Goal: Task Accomplishment & Management: Use online tool/utility

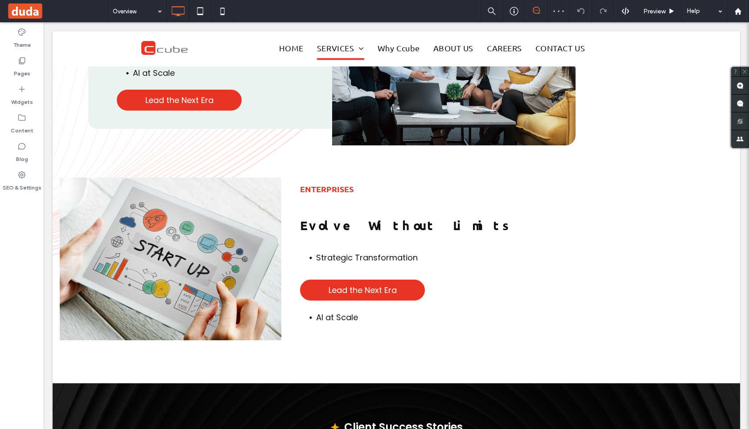
scroll to position [1825, 0]
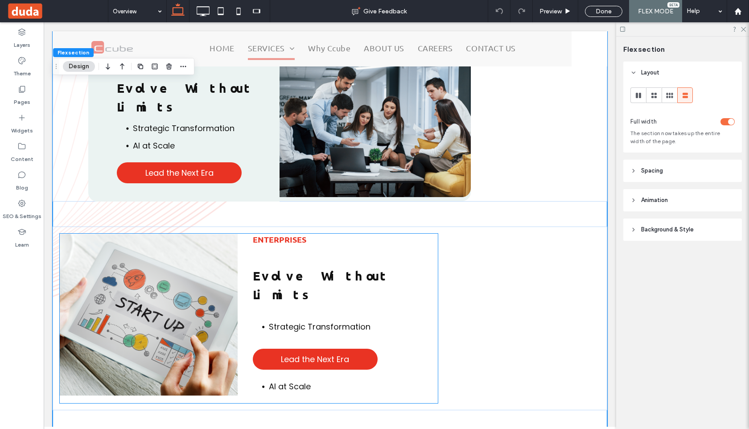
click at [381, 234] on div "Enterprises Evolve Without Limits Strategic Transformation Lead the Next Era AI…" at bounding box center [345, 318] width 185 height 169
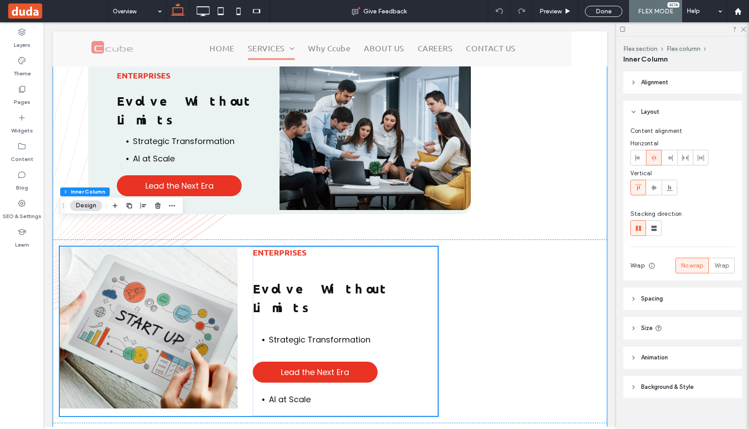
scroll to position [1805, 0]
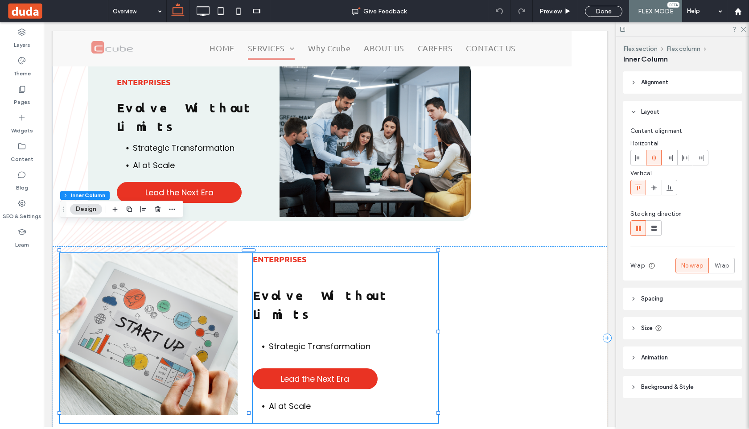
click at [426, 287] on div "Evolve Without Limits" at bounding box center [345, 308] width 185 height 43
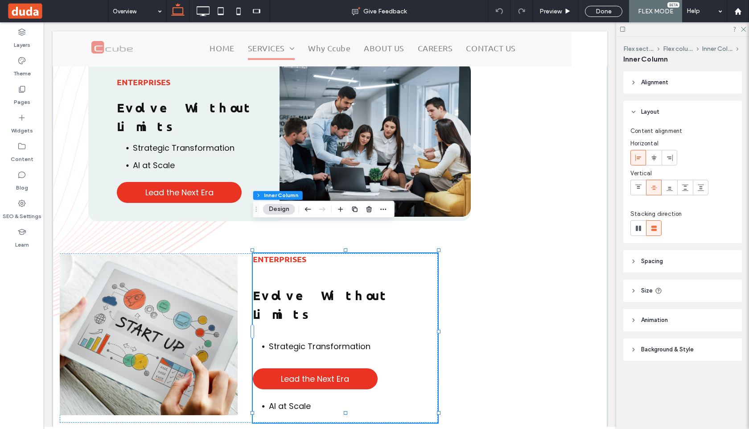
click at [631, 345] on header "Background & Style" at bounding box center [682, 349] width 119 height 22
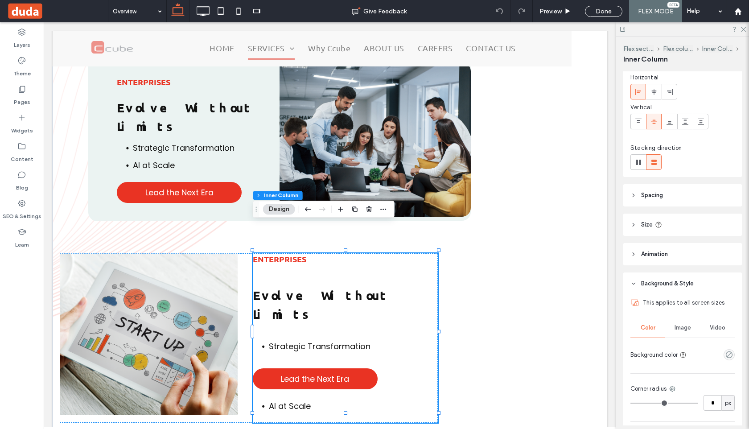
scroll to position [180, 0]
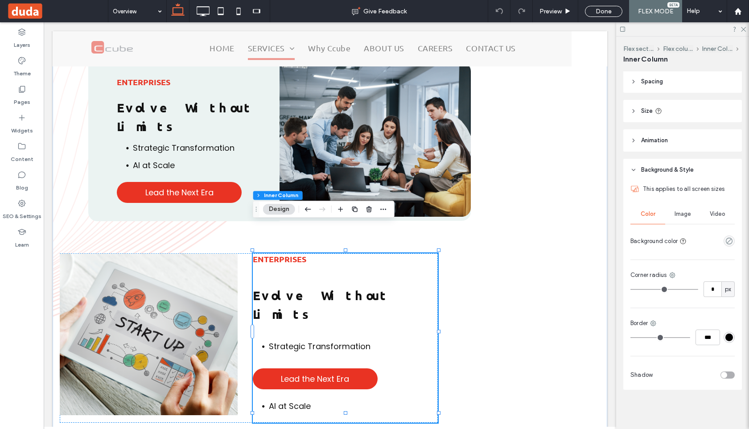
click at [724, 234] on div at bounding box center [712, 241] width 45 height 16
click at [725, 237] on div "empty color" at bounding box center [728, 240] width 11 height 11
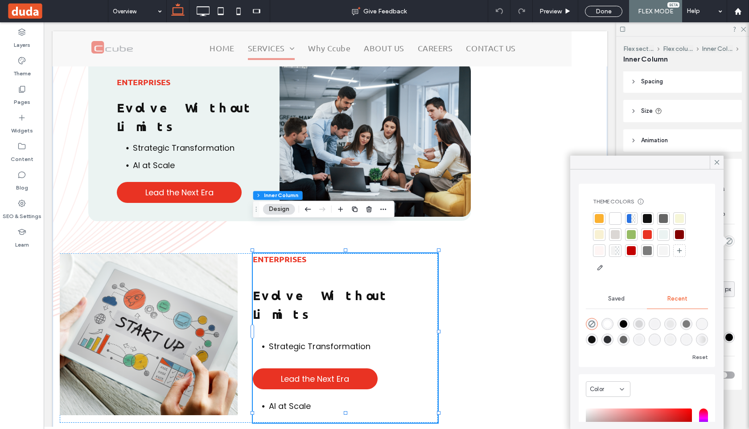
click at [663, 234] on div at bounding box center [663, 234] width 9 height 9
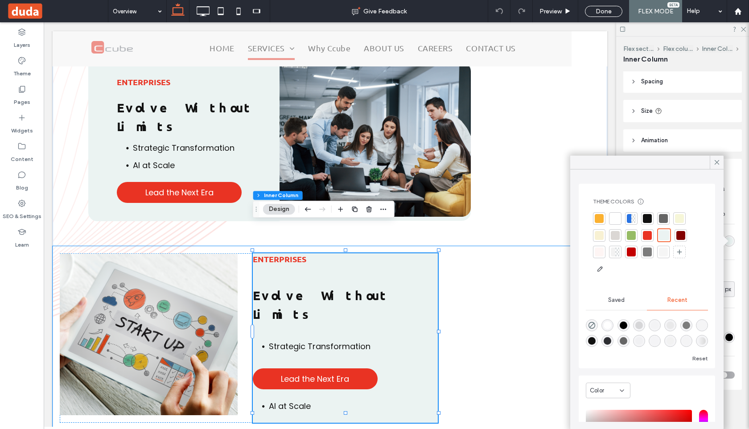
click at [487, 302] on div "Enterprises Evolve Without Limits Strategic Transformation Lead the Next Era AI…" at bounding box center [330, 338] width 554 height 184
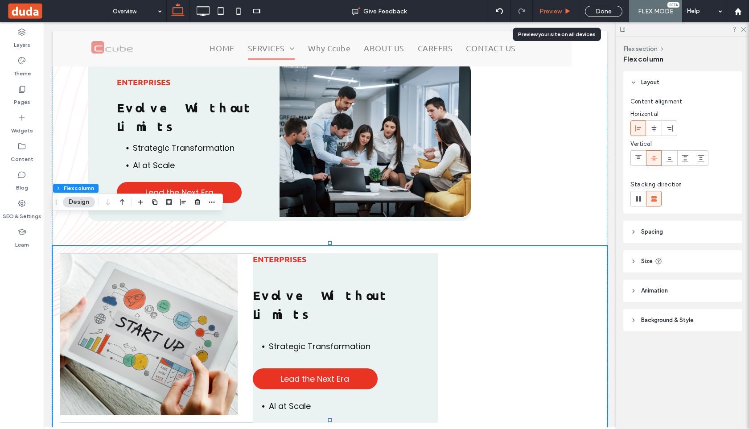
click at [557, 7] on div "Preview" at bounding box center [555, 11] width 45 height 22
click at [558, 11] on span "Preview" at bounding box center [550, 12] width 22 height 8
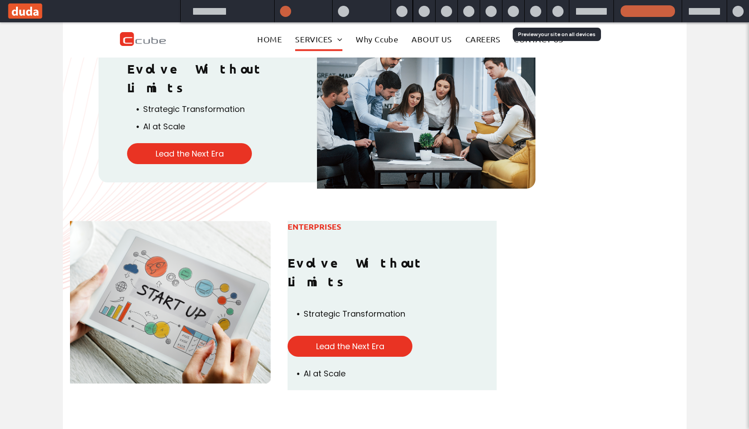
scroll to position [1805, 0]
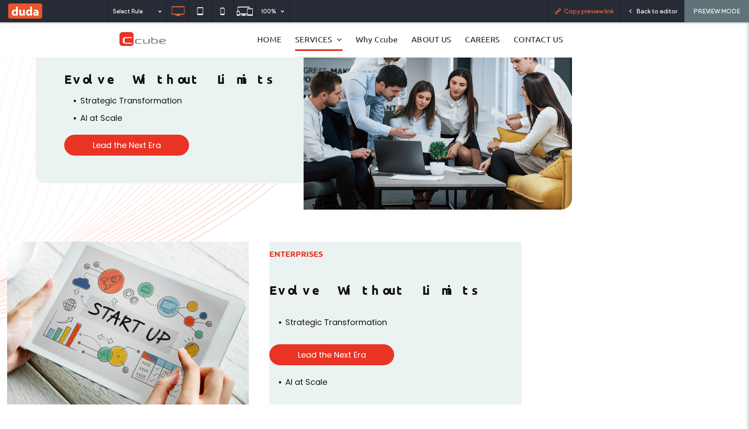
click at [597, 12] on span "Copy preview link" at bounding box center [588, 12] width 49 height 8
click at [643, 17] on div "Back to editor" at bounding box center [652, 11] width 64 height 22
click at [256, 313] on div "Enterprises Evolve Without Limits Strategic Transformation Lead the Next Era AI…" at bounding box center [264, 323] width 514 height 163
click at [655, 14] on span "Back to editor" at bounding box center [656, 12] width 41 height 8
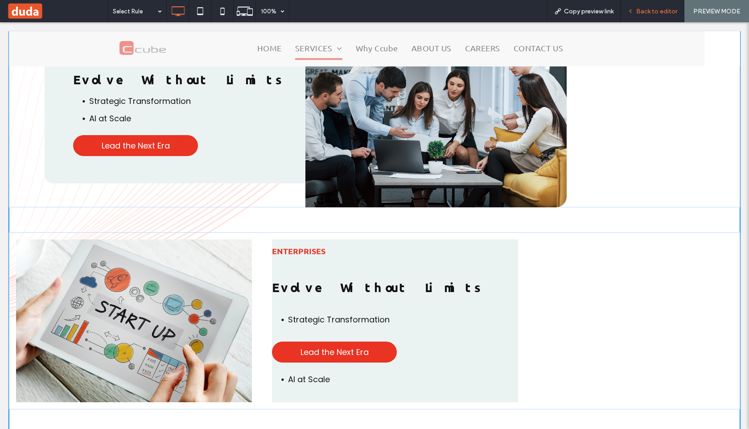
scroll to position [1849, 0]
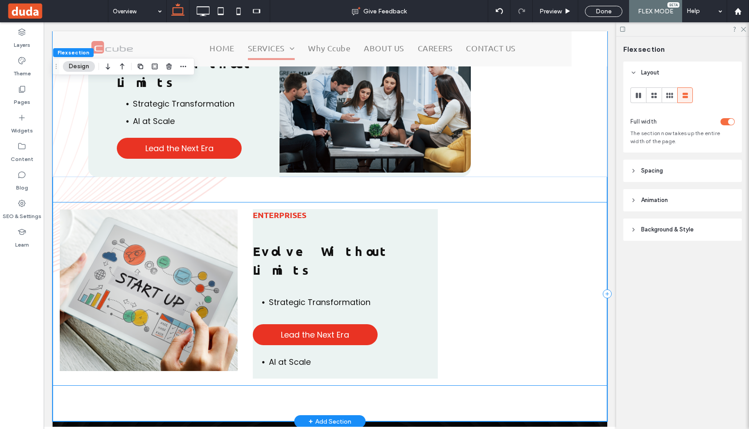
click at [439, 208] on div "Enterprises Evolve Without Limits Strategic Transformation Lead the Next Era AI…" at bounding box center [330, 294] width 554 height 184
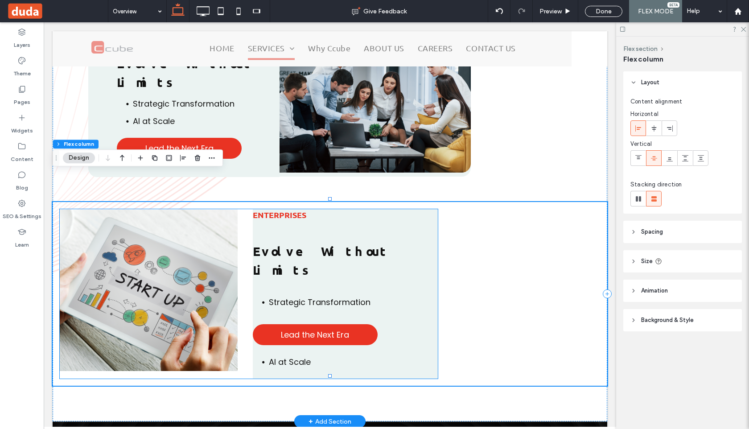
click at [431, 209] on div "Enterprises" at bounding box center [345, 220] width 185 height 23
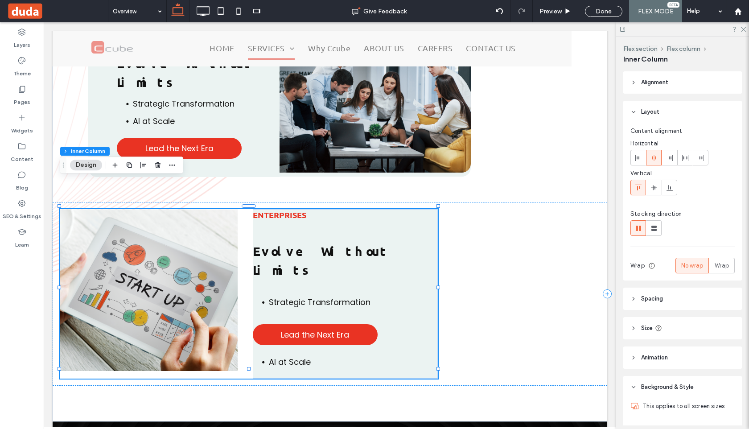
click at [634, 297] on icon at bounding box center [633, 298] width 6 height 6
type input "*"
type input "**"
type input "*"
type input "**"
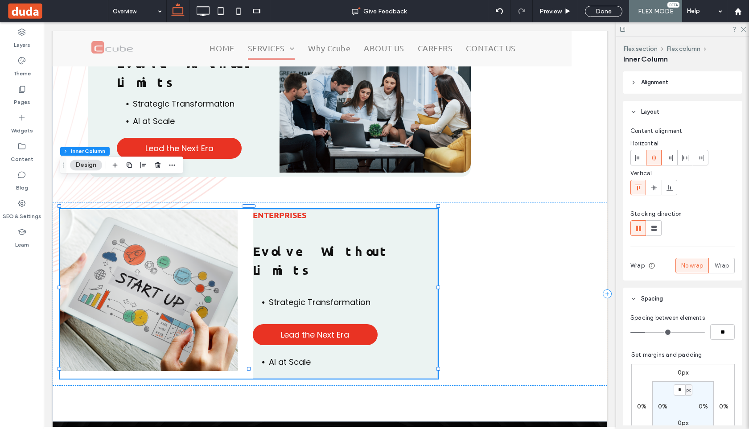
type input "*"
type input "**"
drag, startPoint x: 644, startPoint y: 332, endPoint x: 600, endPoint y: 332, distance: 44.6
type input "*"
click at [630, 332] on input "range" at bounding box center [667, 332] width 74 height 1
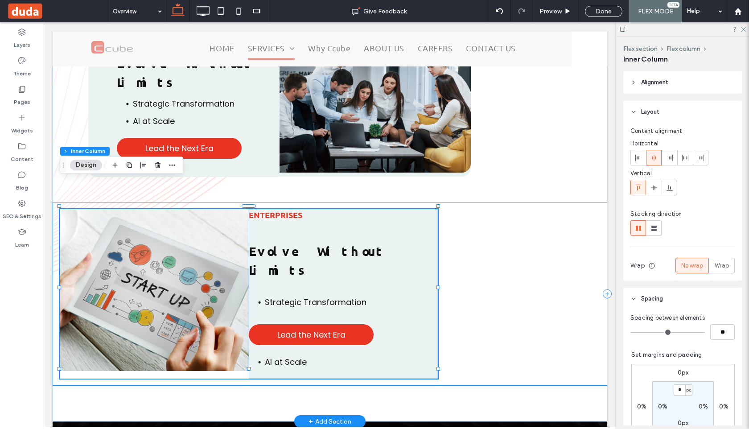
click at [478, 202] on div "Enterprises Evolve Without Limits Strategic Transformation Lead the Next Era AI…" at bounding box center [330, 294] width 554 height 184
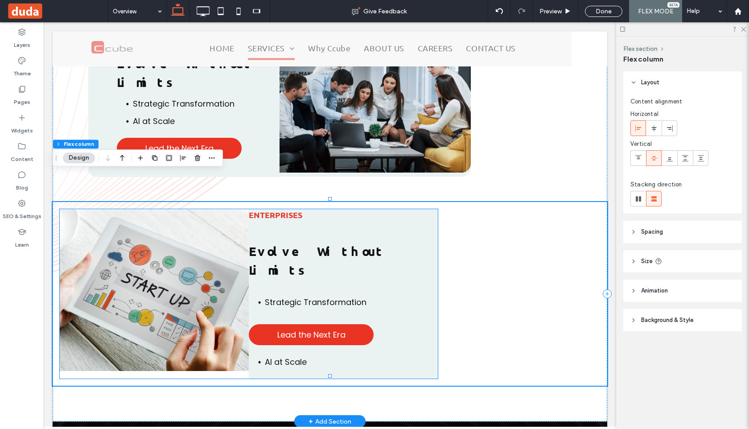
click at [430, 209] on div "Enterprises" at bounding box center [343, 220] width 189 height 23
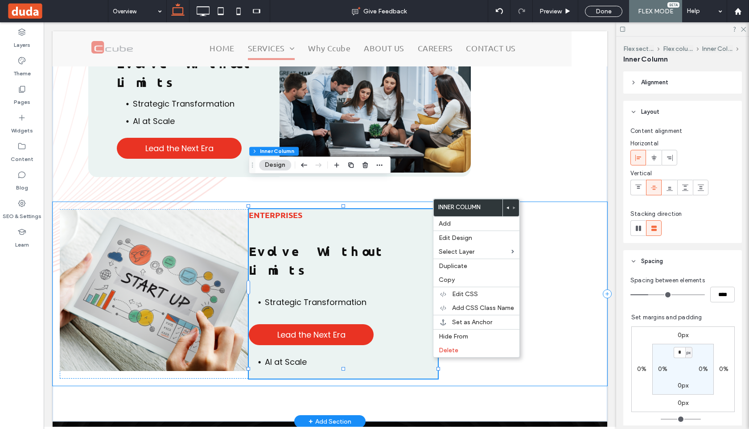
click at [465, 202] on div "Enterprises Evolve Without Limits Strategic Transformation Lead the Next Era AI…" at bounding box center [330, 294] width 554 height 184
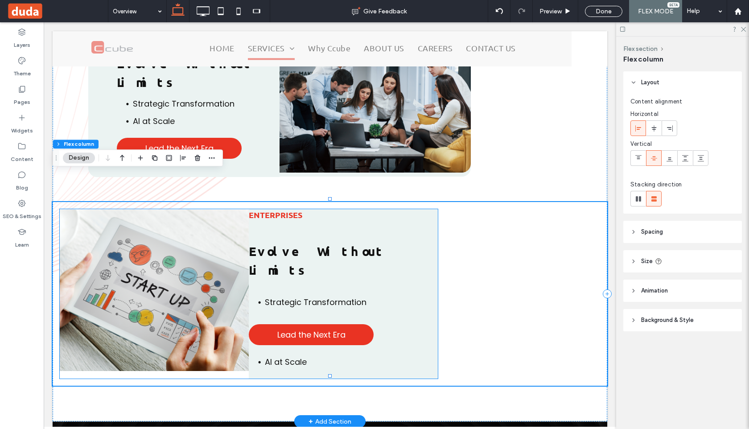
click at [160, 209] on img at bounding box center [154, 290] width 189 height 162
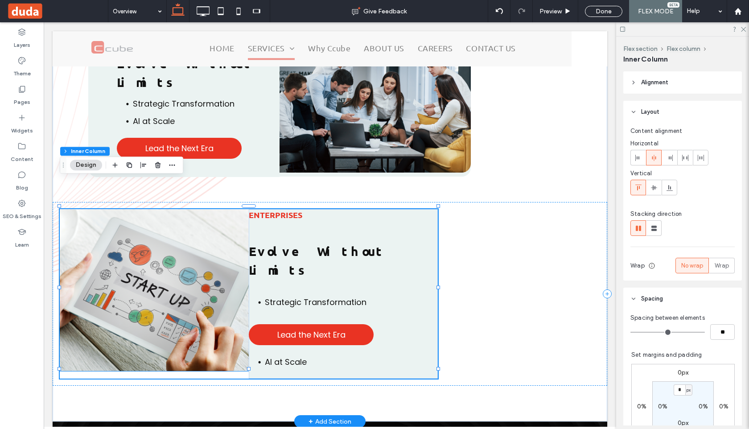
click at [191, 221] on img at bounding box center [154, 290] width 189 height 162
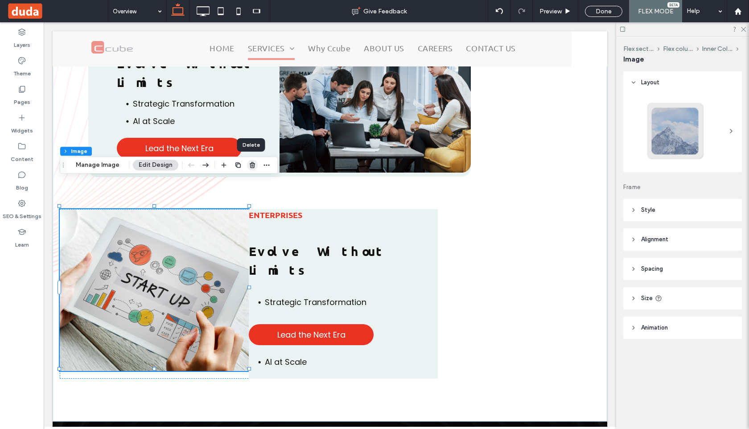
click at [250, 164] on use "button" at bounding box center [252, 165] width 5 height 6
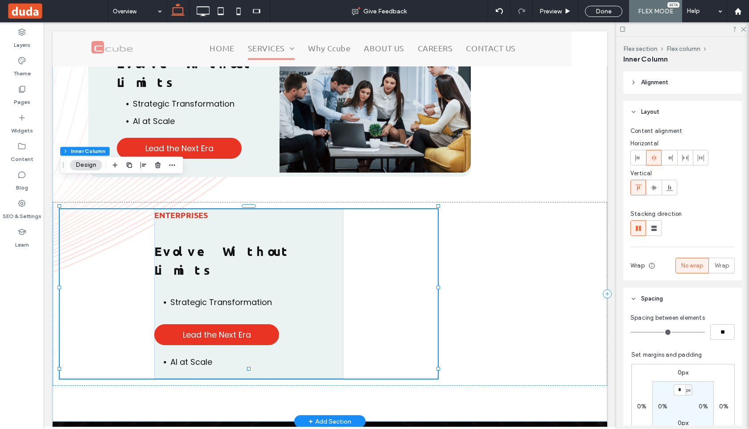
click at [135, 227] on div "Enterprises Evolve Without Limits Strategic Transformation Lead the Next Era AI…" at bounding box center [249, 293] width 378 height 169
click at [114, 168] on icon "button" at bounding box center [114, 164] width 7 height 7
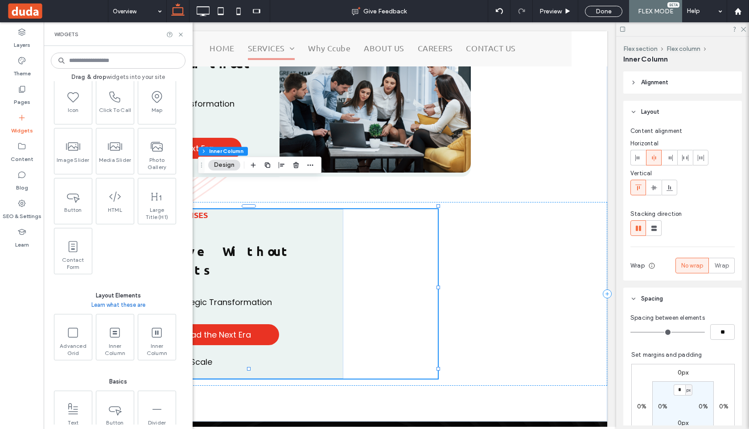
scroll to position [220, 0]
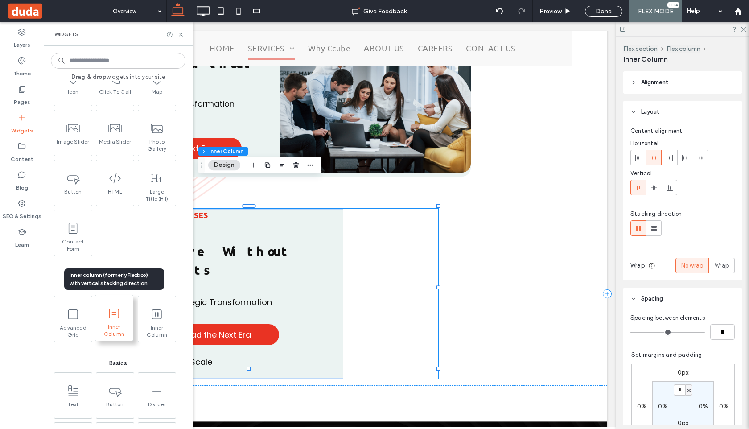
click at [121, 317] on span at bounding box center [113, 313] width 37 height 20
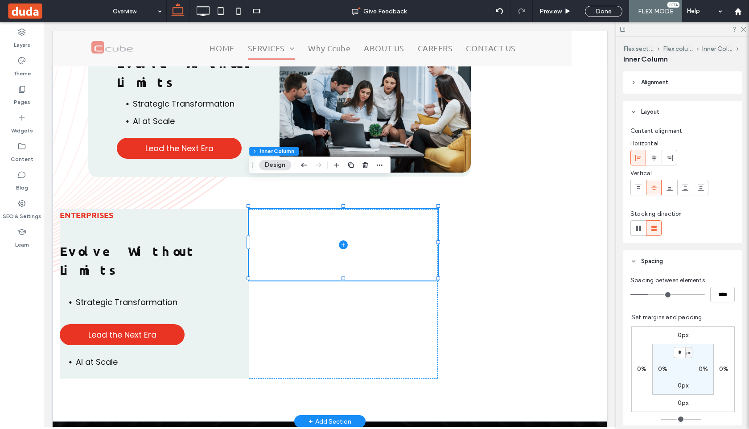
click at [378, 223] on span at bounding box center [343, 244] width 189 height 71
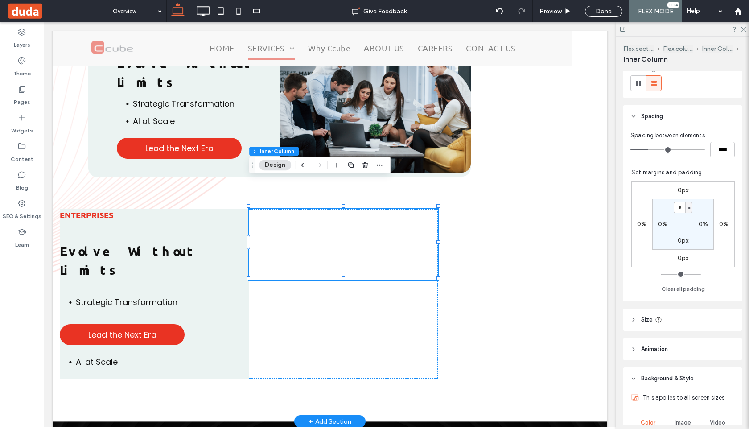
scroll to position [156, 0]
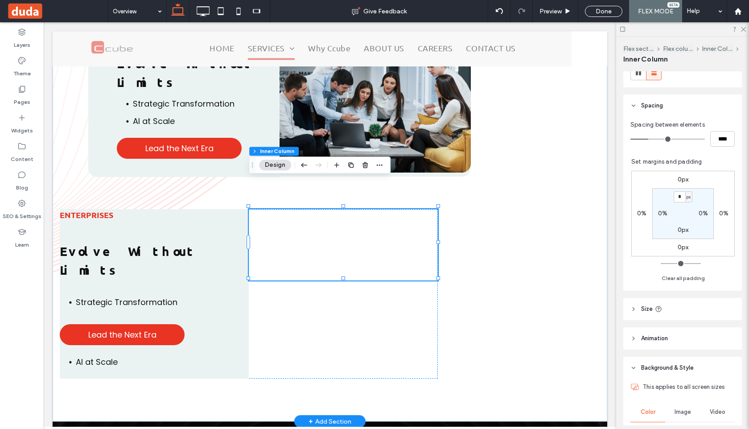
click at [637, 306] on header "Size" at bounding box center [682, 309] width 119 height 22
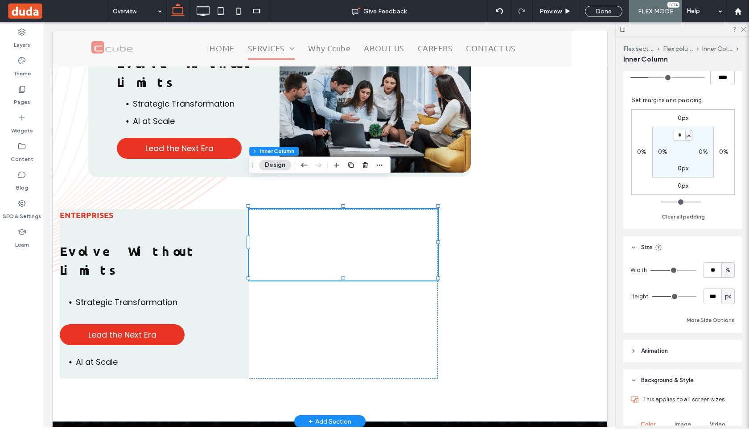
scroll to position [220, 0]
click at [729, 295] on span "px" at bounding box center [728, 293] width 6 height 9
click at [703, 322] on button "More Size Options" at bounding box center [710, 317] width 48 height 11
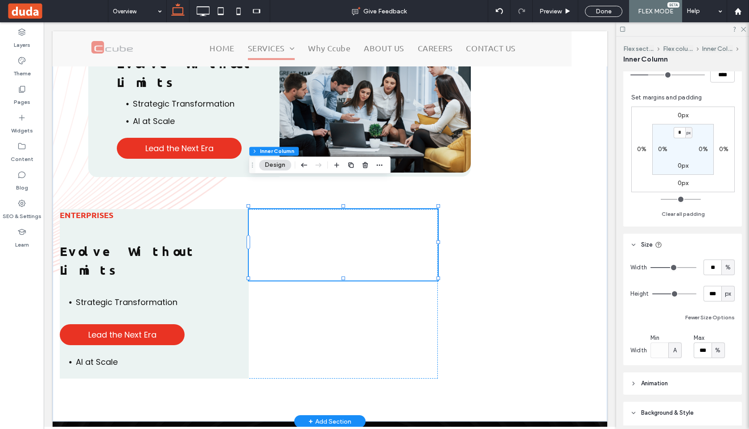
click at [679, 352] on div "A" at bounding box center [674, 350] width 13 height 16
click at [678, 285] on div "%" at bounding box center [674, 288] width 12 height 16
click at [660, 358] on div "Width ** % Height *** px Fewer Size Options Width Min ** % Max *** %" at bounding box center [682, 310] width 119 height 109
click at [661, 348] on input "**" at bounding box center [659, 350] width 18 height 16
type input "**"
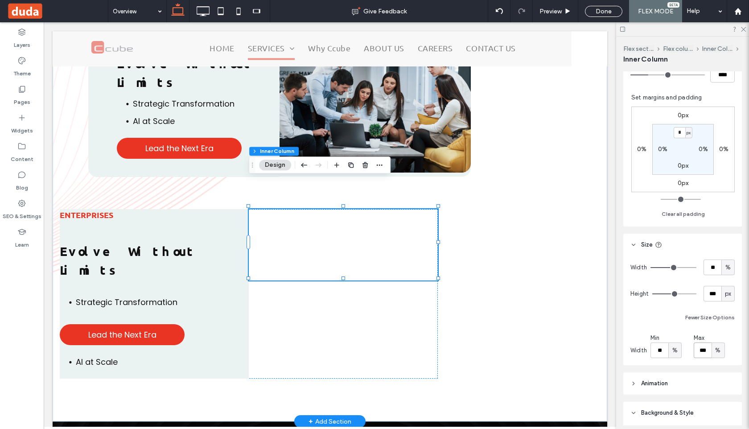
click at [706, 354] on input "***" at bounding box center [702, 350] width 18 height 16
type input "**"
click at [656, 351] on input "**" at bounding box center [659, 350] width 18 height 16
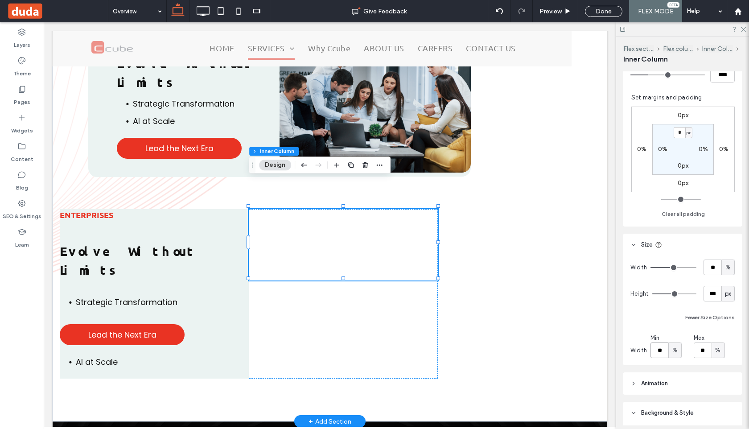
type input "**"
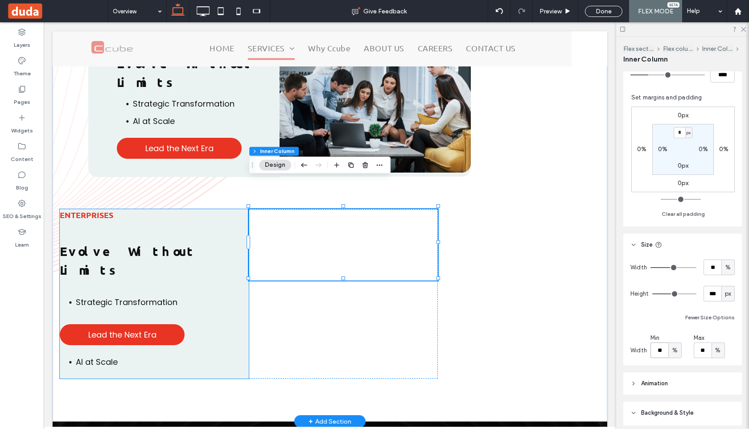
click at [235, 296] on div "Strategic Transformation" at bounding box center [154, 304] width 189 height 17
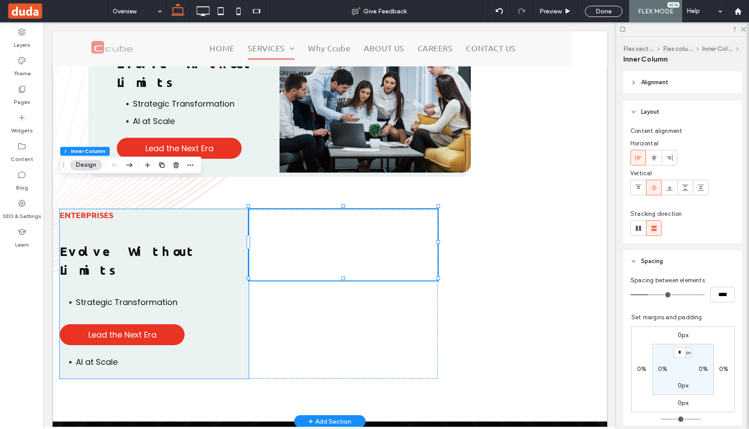
click at [235, 296] on div "Strategic Transformation" at bounding box center [154, 304] width 189 height 17
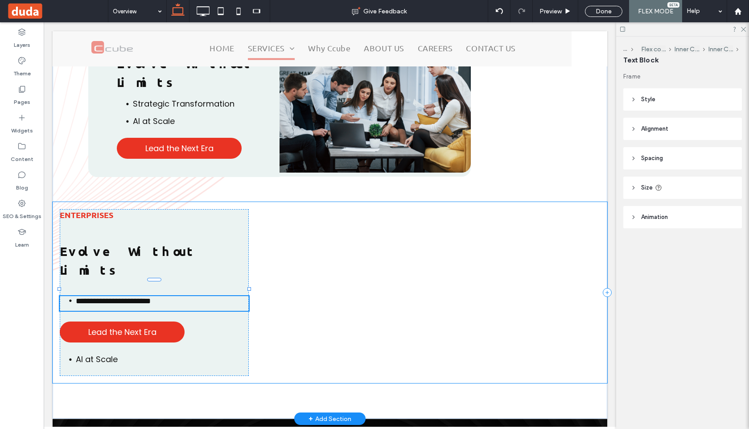
type input "*******"
type input "**"
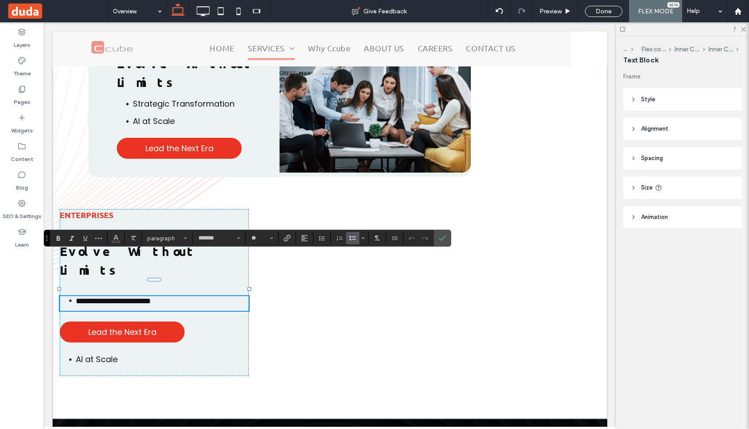
click at [635, 183] on header "Size" at bounding box center [682, 187] width 119 height 22
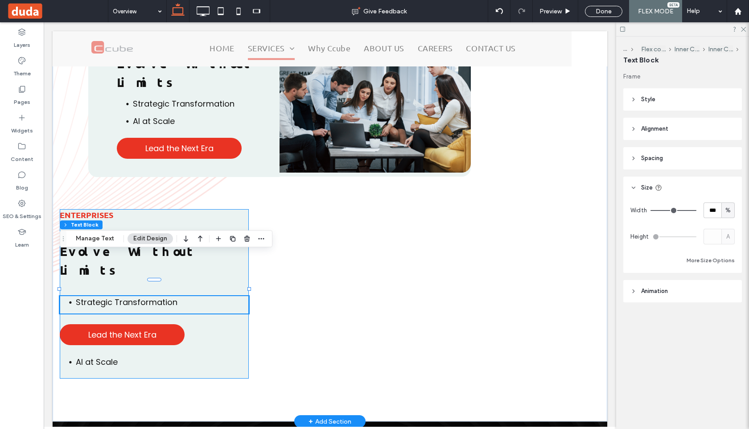
click at [230, 209] on div "Enterprises Evolve Without Limits Strategic Transformation Lead the Next Era AI…" at bounding box center [154, 293] width 189 height 169
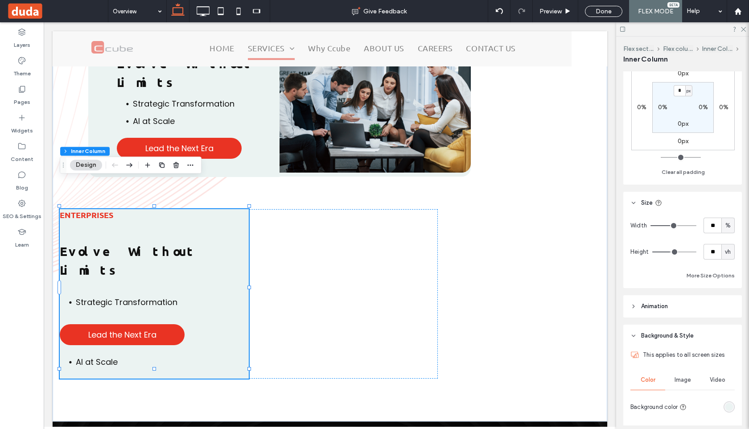
scroll to position [264, 0]
click at [698, 274] on button "More Size Options" at bounding box center [710, 273] width 48 height 11
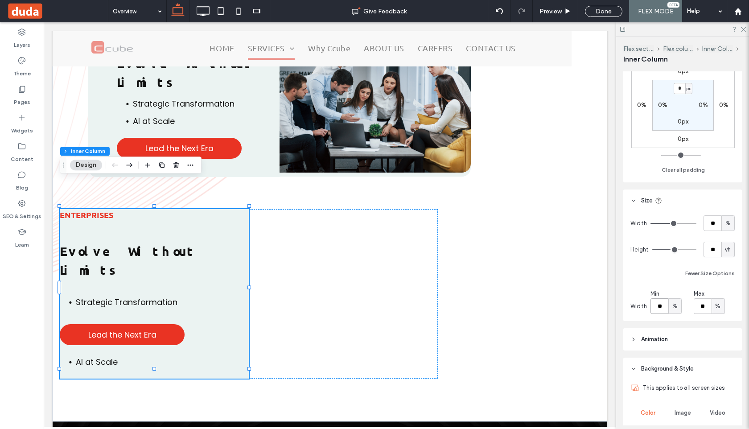
click at [661, 305] on input "**" at bounding box center [659, 306] width 18 height 16
type input "**"
click at [358, 217] on span at bounding box center [343, 244] width 189 height 71
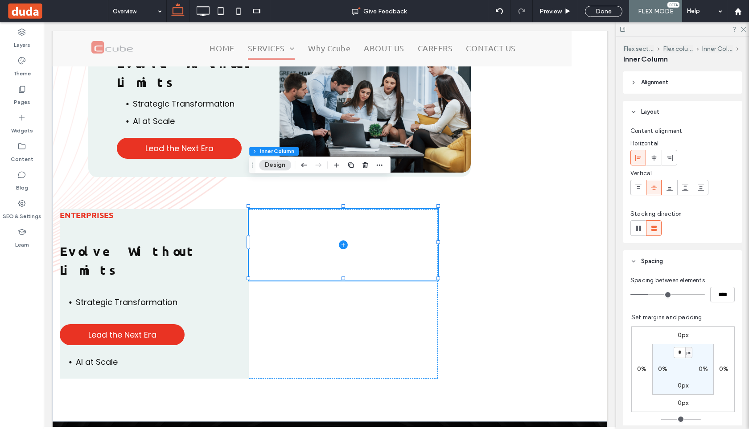
click at [342, 245] on icon at bounding box center [343, 245] width 4 height 0
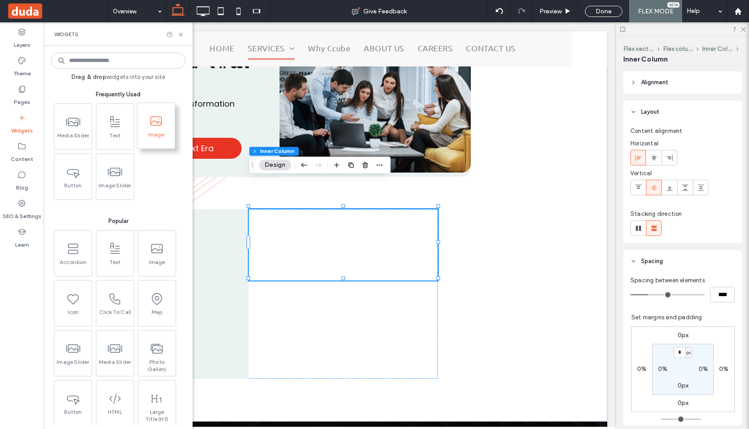
click at [159, 127] on icon at bounding box center [156, 121] width 14 height 14
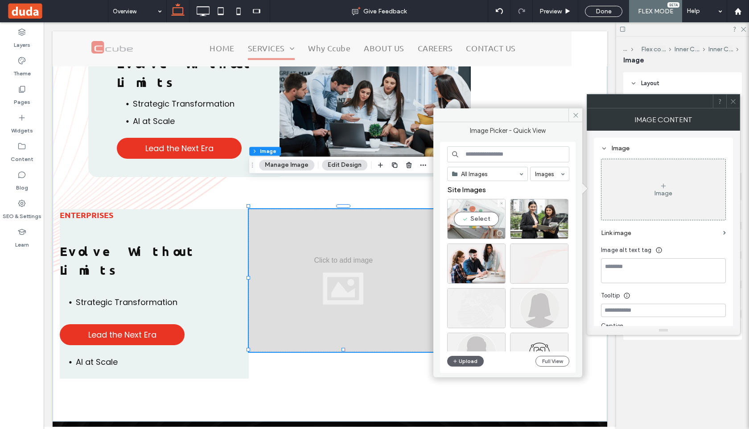
click at [491, 222] on div "Select" at bounding box center [476, 219] width 58 height 40
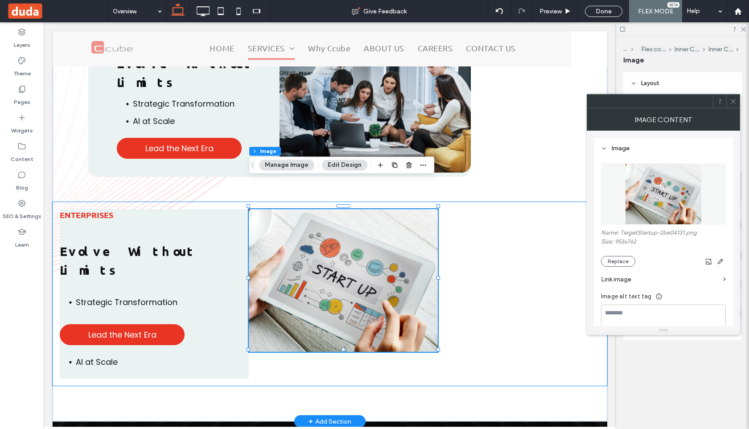
click at [300, 345] on div "Enterprises Evolve Without Limits Strategic Transformation Lead the Next Era AI…" at bounding box center [330, 294] width 554 height 184
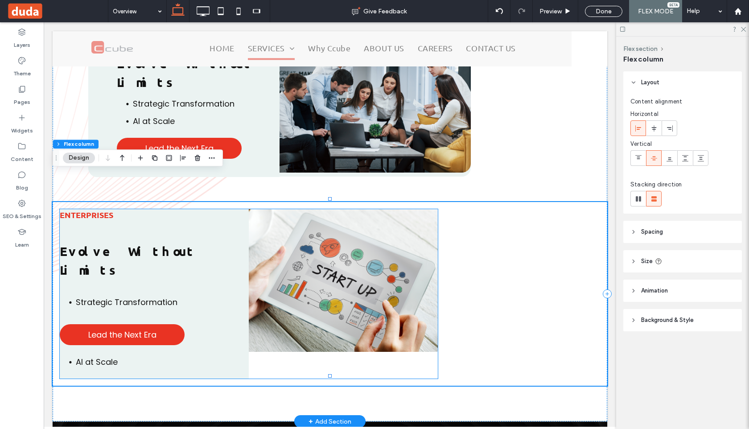
click at [299, 341] on div "Enterprises Evolve Without Limits Strategic Transformation Lead the Next Era AI…" at bounding box center [249, 293] width 378 height 169
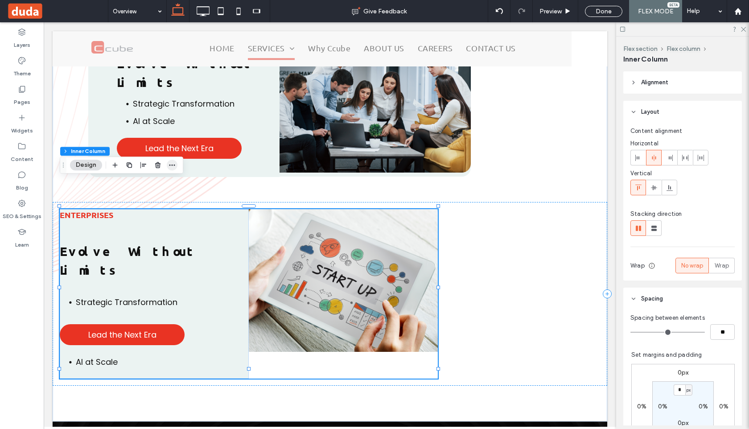
click at [172, 164] on icon "button" at bounding box center [171, 164] width 7 height 7
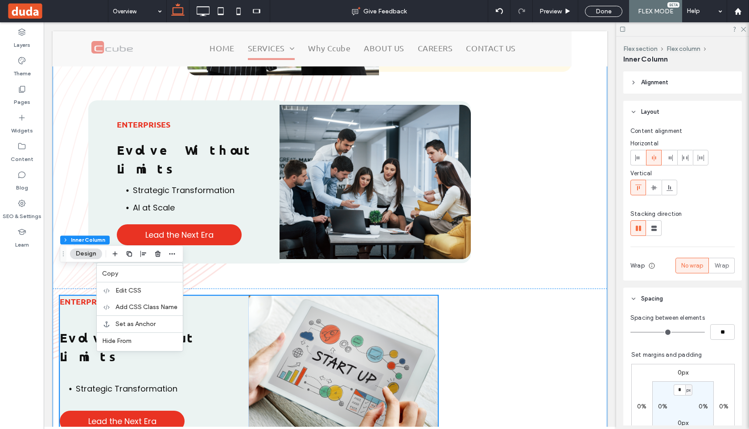
scroll to position [1763, 0]
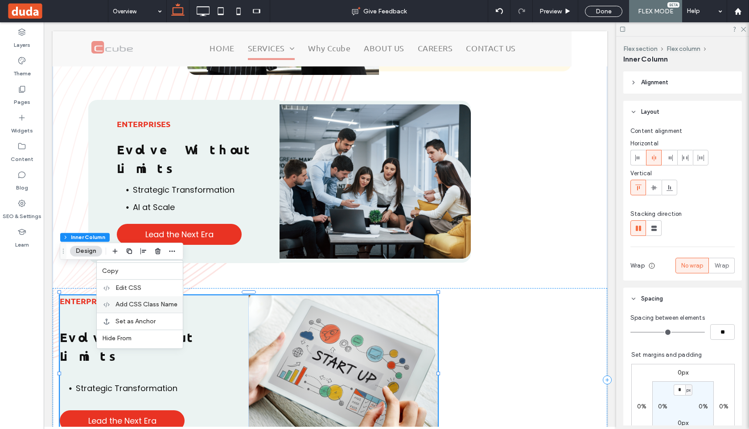
click at [152, 305] on span "Add CSS Class Name" at bounding box center [146, 304] width 62 height 8
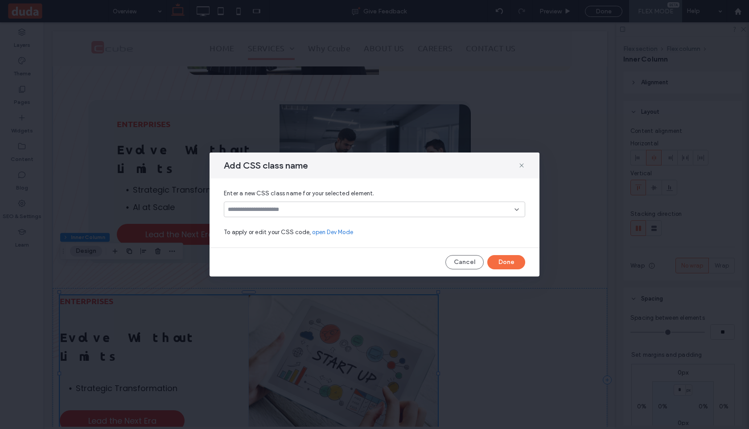
click at [310, 202] on div at bounding box center [374, 209] width 301 height 16
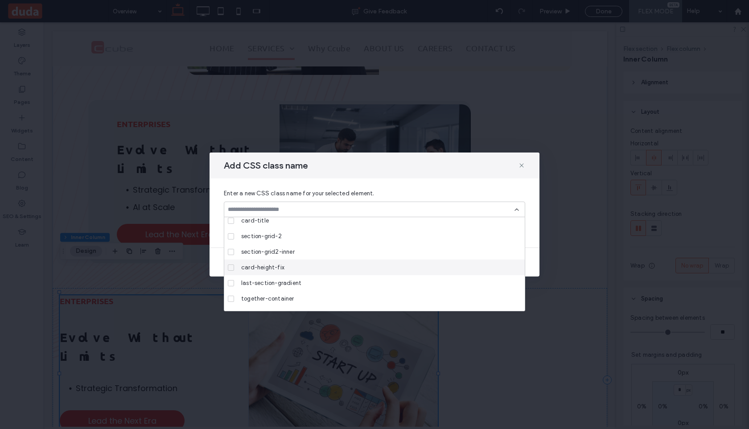
scroll to position [125, 0]
click at [292, 270] on span "together-container" at bounding box center [267, 271] width 53 height 9
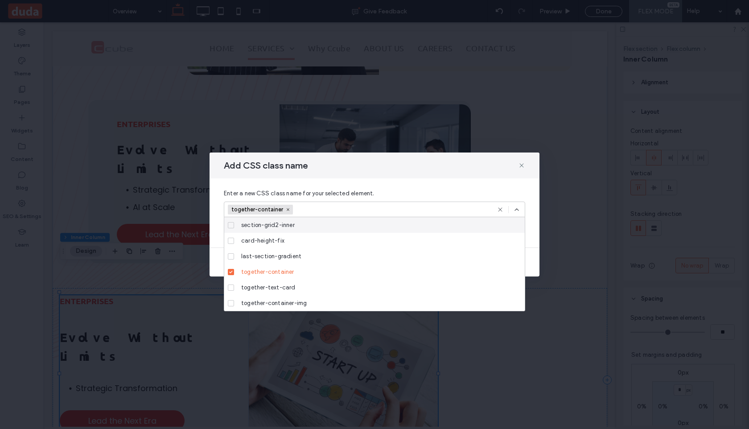
click at [518, 207] on icon at bounding box center [516, 209] width 7 height 7
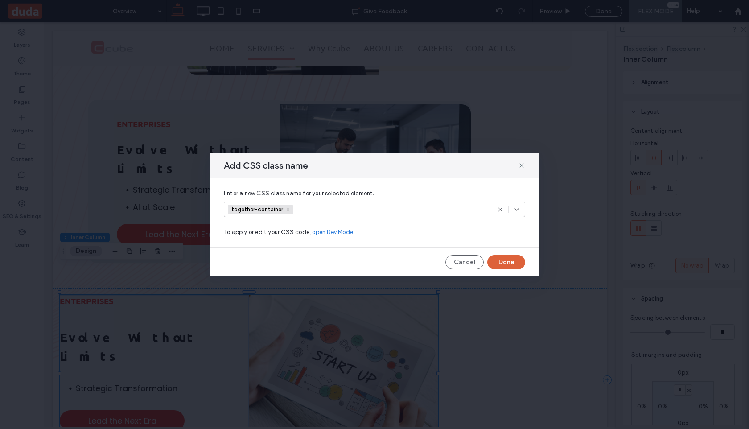
click at [505, 263] on button "Done" at bounding box center [506, 262] width 38 height 14
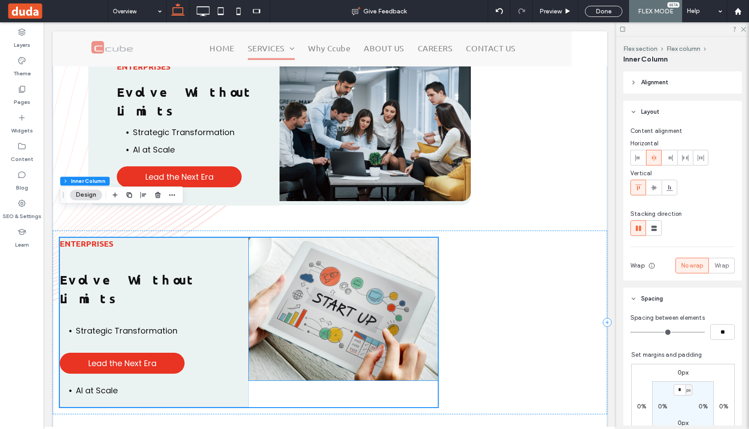
scroll to position [1823, 0]
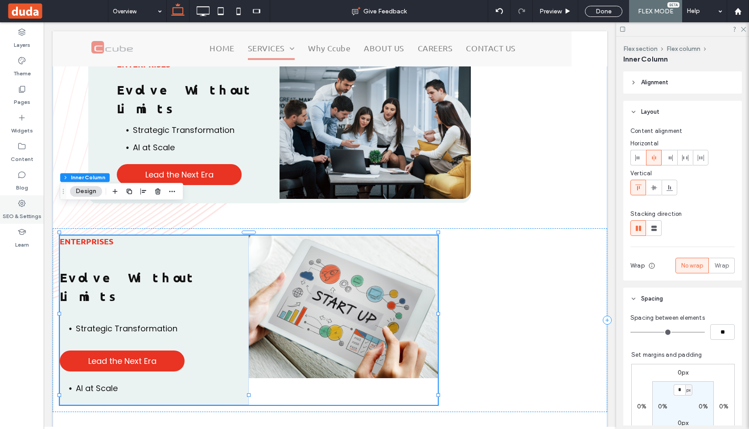
click at [21, 203] on use at bounding box center [21, 203] width 7 height 7
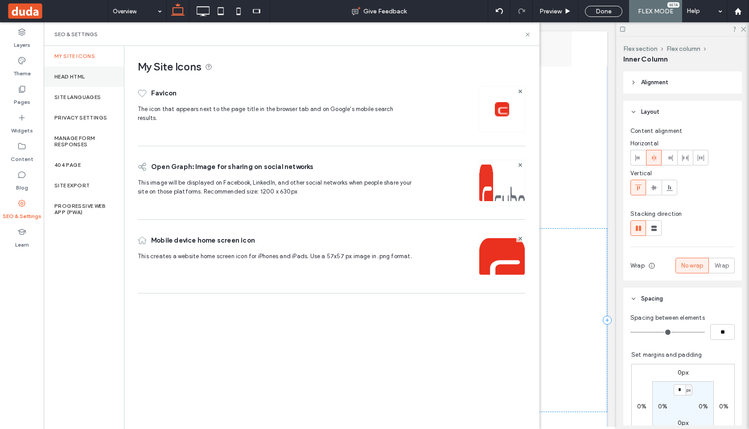
click at [82, 72] on div "Head HTML" at bounding box center [84, 76] width 80 height 21
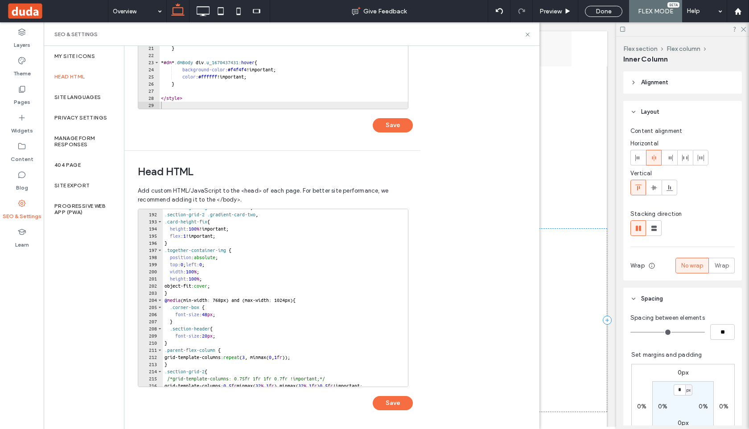
scroll to position [1361, 0]
click at [238, 249] on div ".section-grid .gradient-card-two , .section-grid-2 .gradient-card-two , .card-h…" at bounding box center [365, 299] width 405 height 192
click at [228, 250] on div ".section-grid .gradient-card-two , .section-grid-2 .gradient-card-two , .card-h…" at bounding box center [365, 299] width 405 height 192
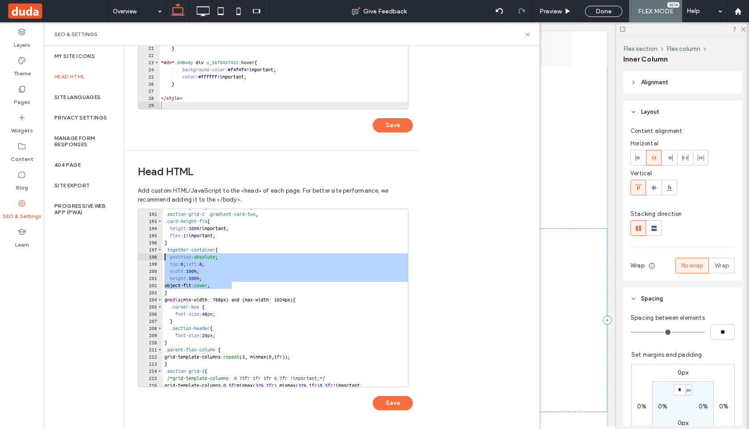
drag, startPoint x: 231, startPoint y: 286, endPoint x: 163, endPoint y: 257, distance: 73.9
click at [163, 257] on div ".section-grid .gradient-card-two , .section-grid-2 .gradient-card-two , .card-h…" at bounding box center [365, 299] width 405 height 192
paste textarea "Cursor at row 198"
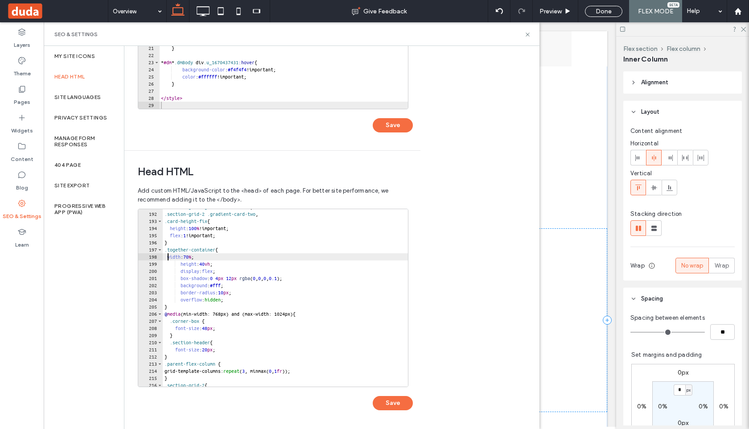
click at [168, 256] on div ".section-grid .gradient-card-two , .section-grid-2 .gradient-card-two , .card-h…" at bounding box center [365, 299] width 405 height 192
click at [389, 402] on button "Save" at bounding box center [393, 403] width 40 height 14
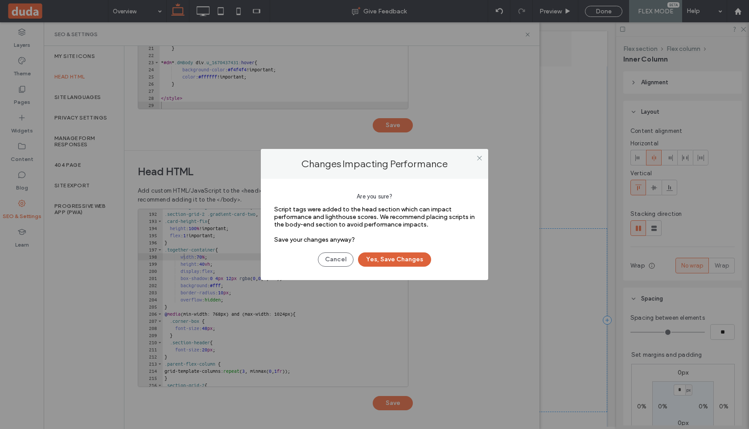
click at [392, 264] on button "Yes, Save Changes" at bounding box center [394, 259] width 73 height 14
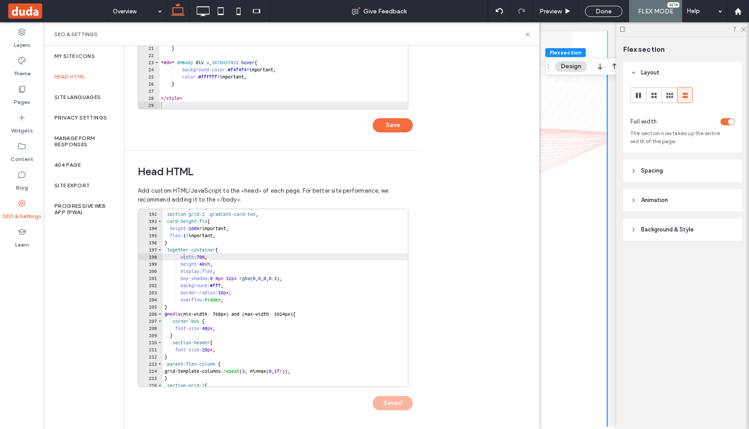
scroll to position [1537, 0]
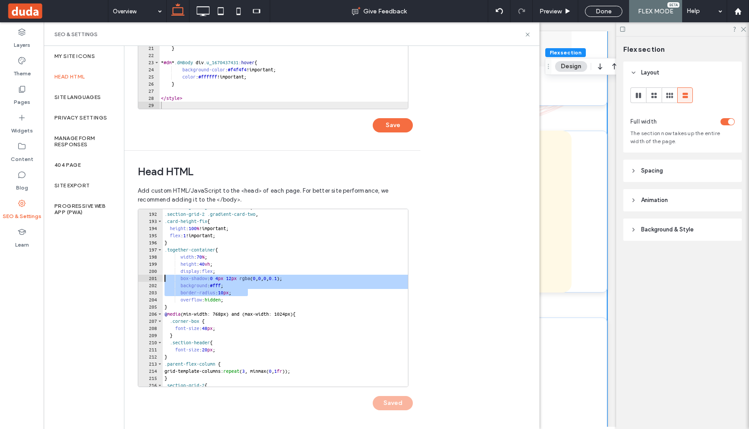
drag, startPoint x: 248, startPoint y: 291, endPoint x: 152, endPoint y: 275, distance: 97.7
click at [152, 275] on div "**********" at bounding box center [273, 298] width 271 height 178
type textarea "*"
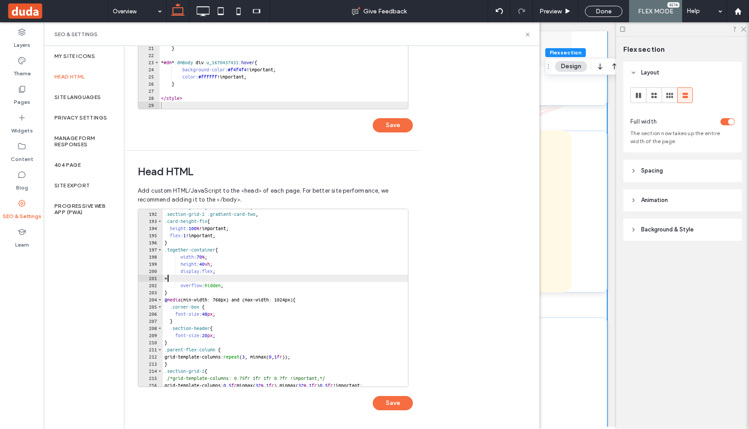
scroll to position [0, 0]
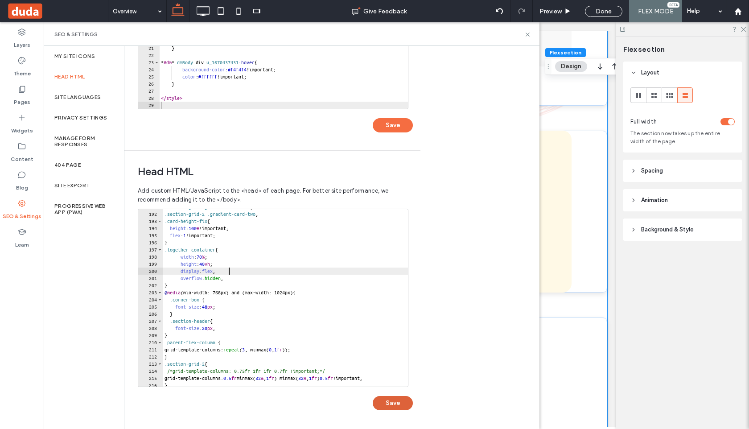
type textarea "**********"
click at [390, 399] on button "Save" at bounding box center [393, 403] width 40 height 14
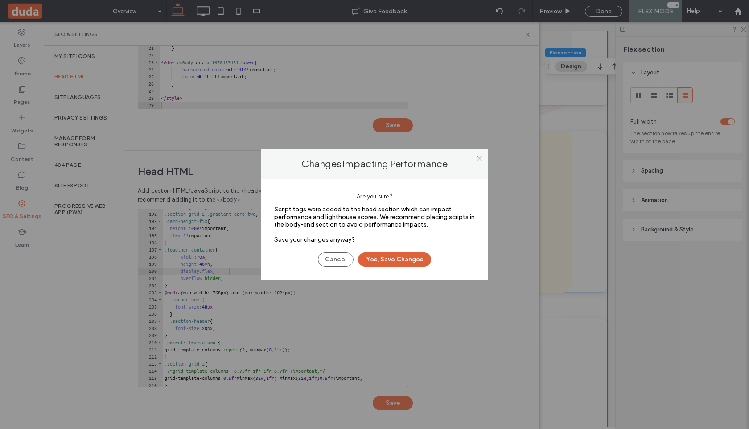
click at [391, 264] on button "Yes, Save Changes" at bounding box center [394, 259] width 73 height 14
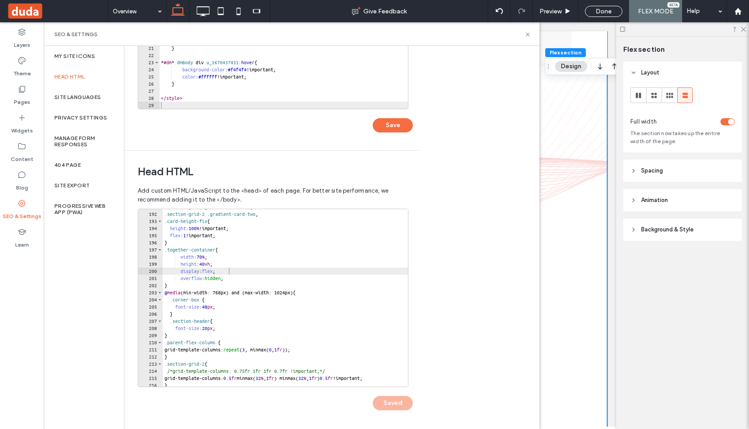
scroll to position [1537, 0]
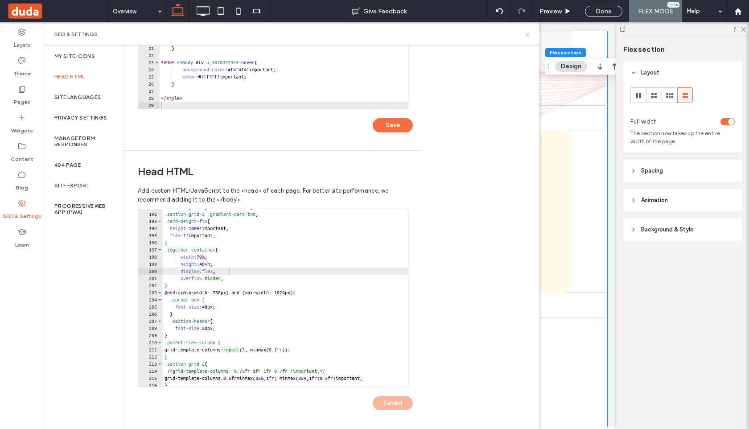
click at [528, 36] on icon at bounding box center [527, 34] width 7 height 7
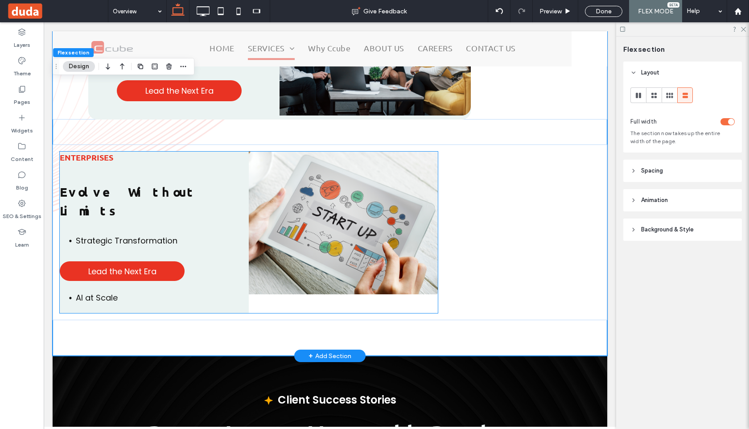
scroll to position [1934, 0]
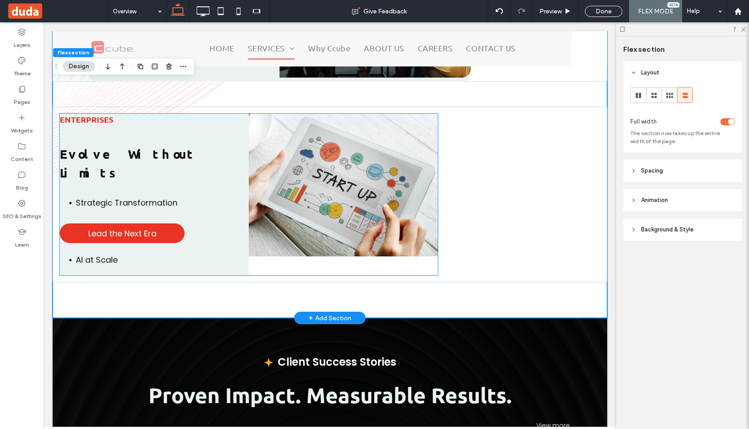
click at [286, 242] on div "Enterprises Evolve Without Limits Strategic Transformation Lead the Next Era AI…" at bounding box center [249, 195] width 378 height 162
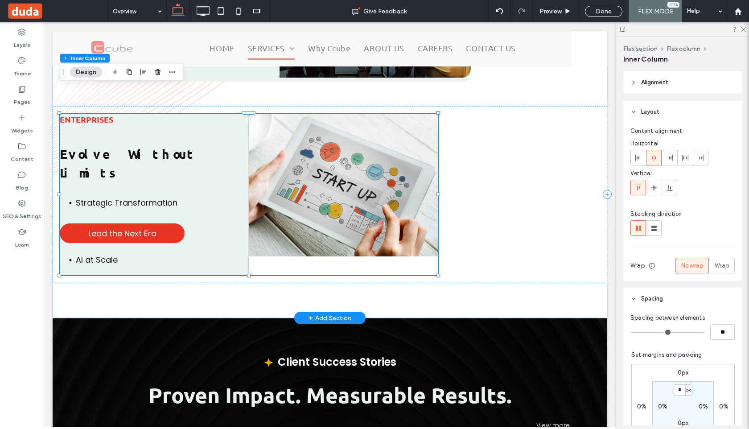
click at [292, 239] on div "Enterprises Evolve Without Limits Strategic Transformation Lead the Next Era AI…" at bounding box center [249, 195] width 378 height 162
click at [285, 241] on div "Enterprises Evolve Without Limits Strategic Transformation Lead the Next Era AI…" at bounding box center [249, 195] width 378 height 162
click at [21, 33] on use at bounding box center [21, 32] width 7 height 7
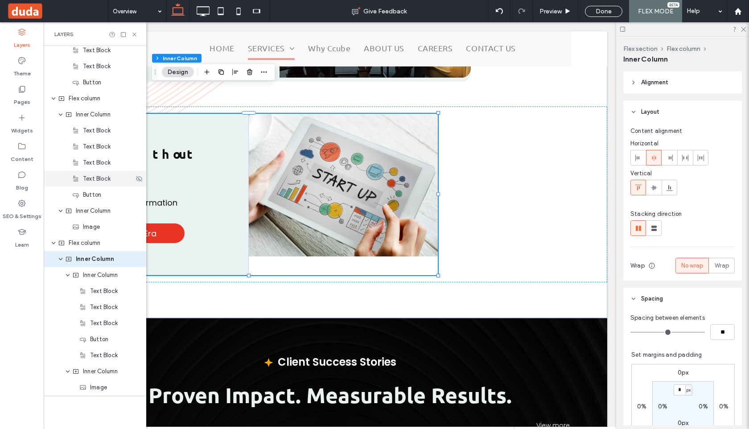
scroll to position [327, 0]
click at [86, 273] on span "Inner Column" at bounding box center [100, 272] width 35 height 9
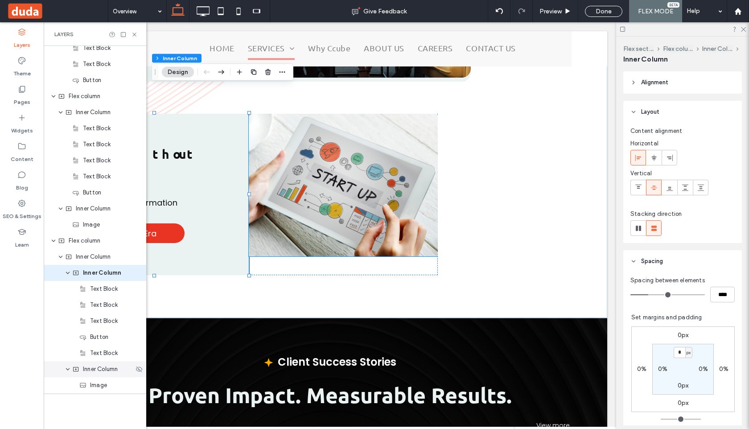
click at [90, 366] on span "Inner Column" at bounding box center [100, 369] width 35 height 9
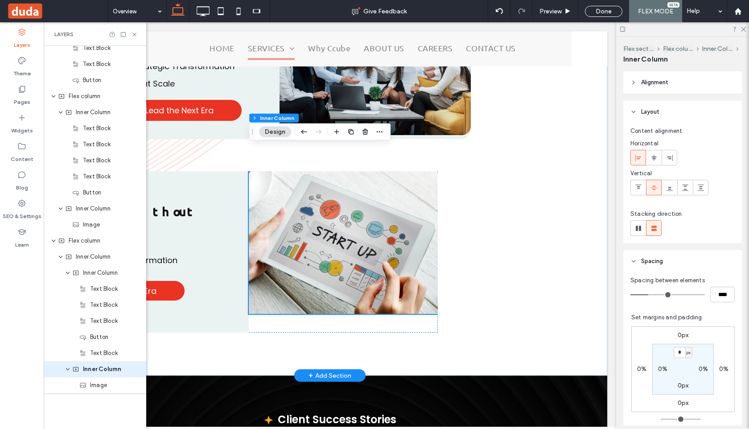
scroll to position [1875, 0]
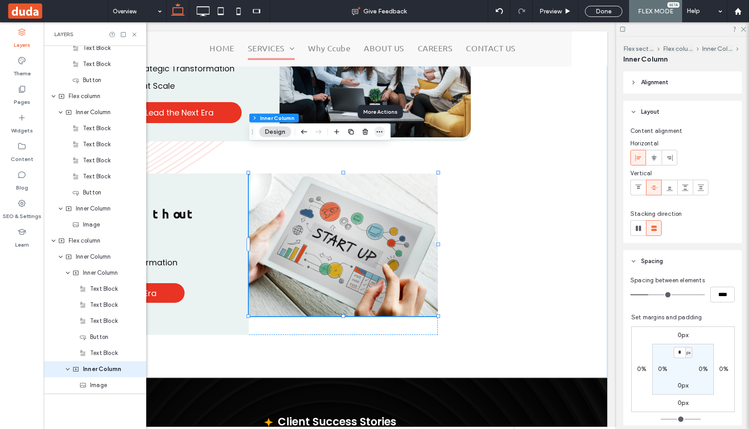
click at [382, 130] on icon "button" at bounding box center [379, 131] width 7 height 7
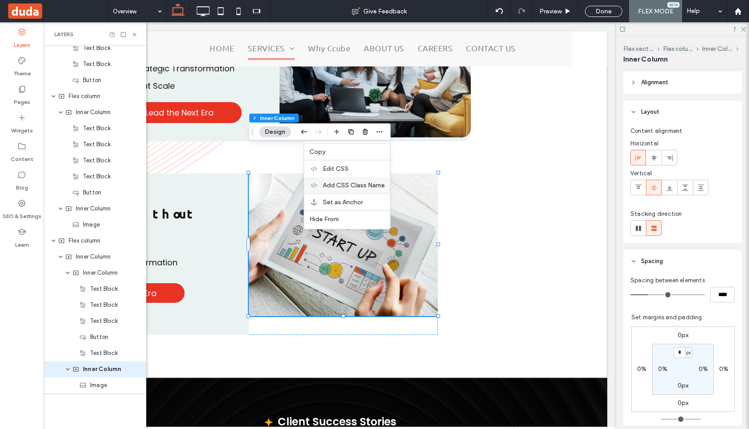
click at [361, 183] on span "Add CSS Class Name" at bounding box center [354, 185] width 62 height 8
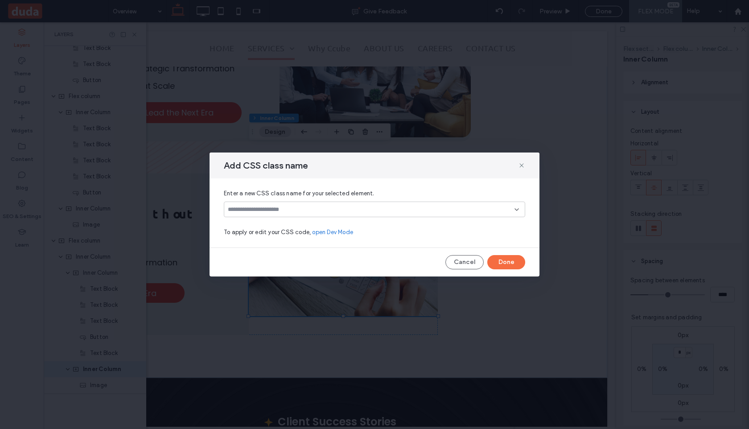
click at [343, 215] on div at bounding box center [374, 209] width 301 height 16
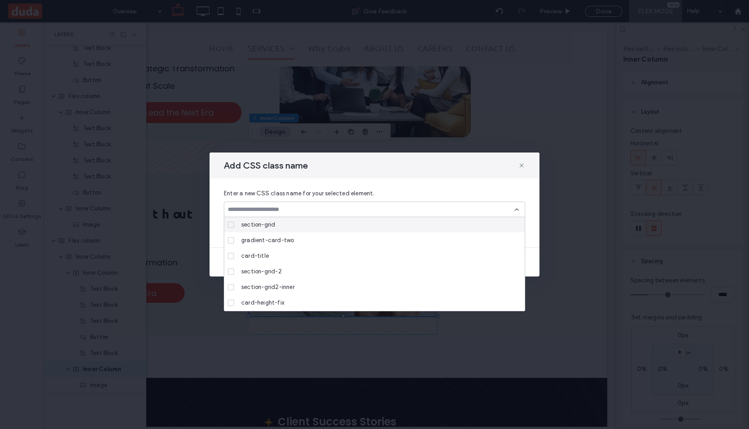
scroll to position [125, 0]
click at [325, 209] on input at bounding box center [371, 209] width 287 height 7
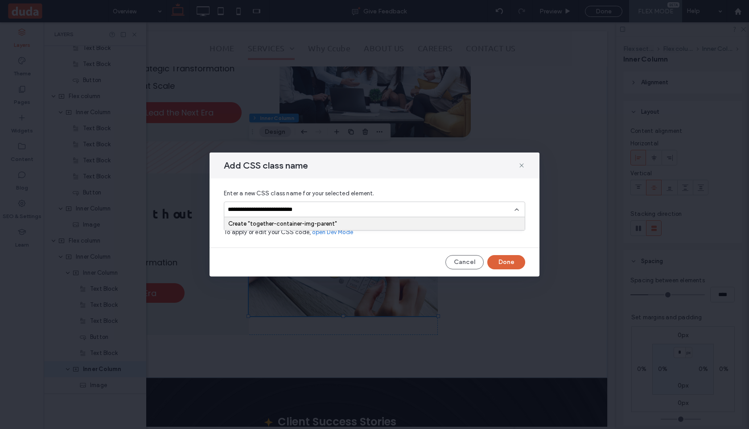
type input "**********"
click at [497, 260] on button "Done" at bounding box center [506, 262] width 38 height 14
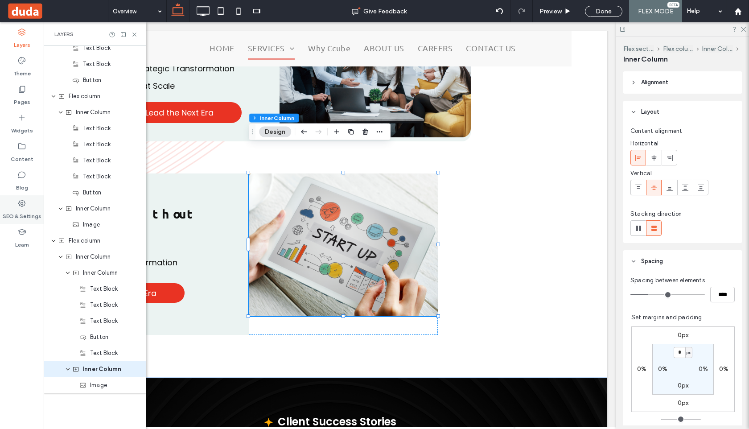
click at [23, 204] on icon at bounding box center [21, 203] width 9 height 9
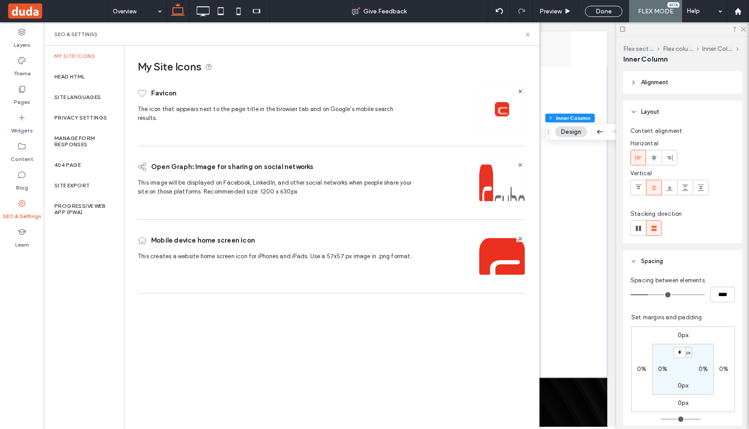
scroll to position [0, 0]
click at [69, 72] on div "Head HTML" at bounding box center [84, 76] width 80 height 21
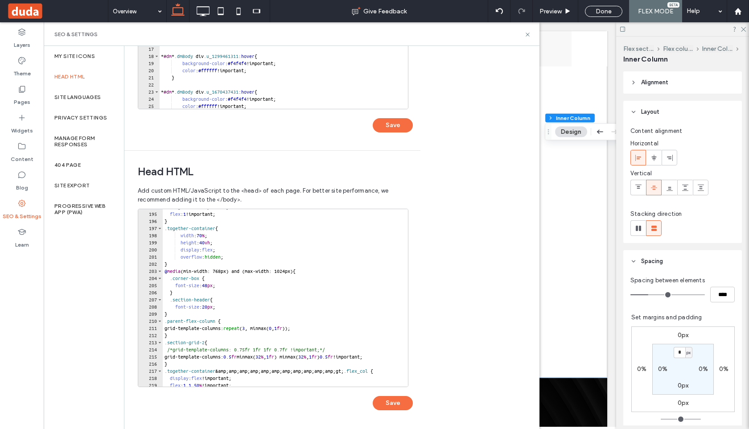
scroll to position [1381, 0]
type textarea "*"
click at [170, 264] on div "height : 100 % !important; flex : 1 !important; } .together-container { width :…" at bounding box center [365, 300] width 405 height 192
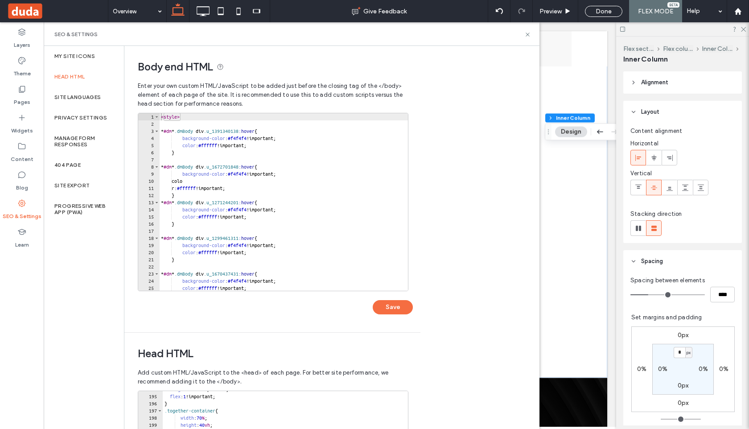
scroll to position [1381, 0]
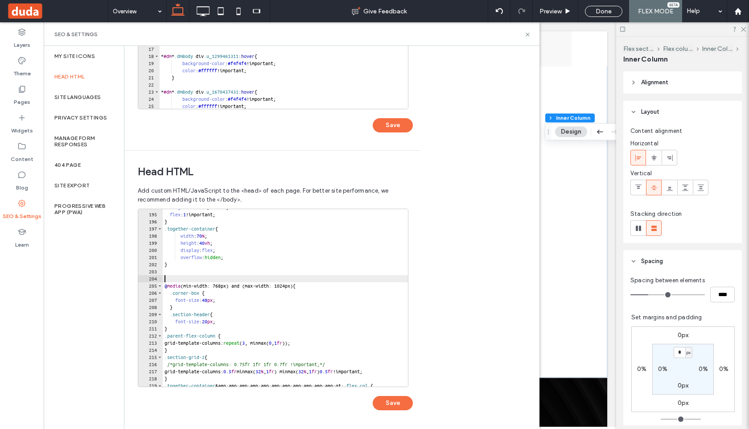
type textarea "*"
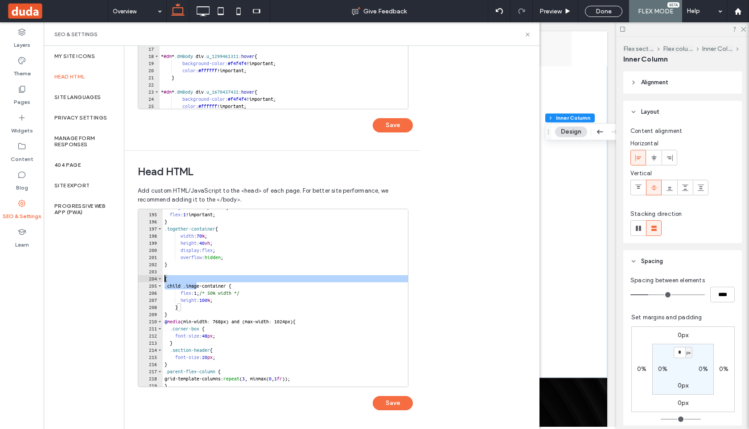
drag, startPoint x: 196, startPoint y: 286, endPoint x: 144, endPoint y: 279, distance: 52.7
click at [144, 279] on div "* 194 195 196 197 198 199 200 201 202 203 204 205 206 207 208 209 210 211 212 2…" at bounding box center [273, 298] width 271 height 178
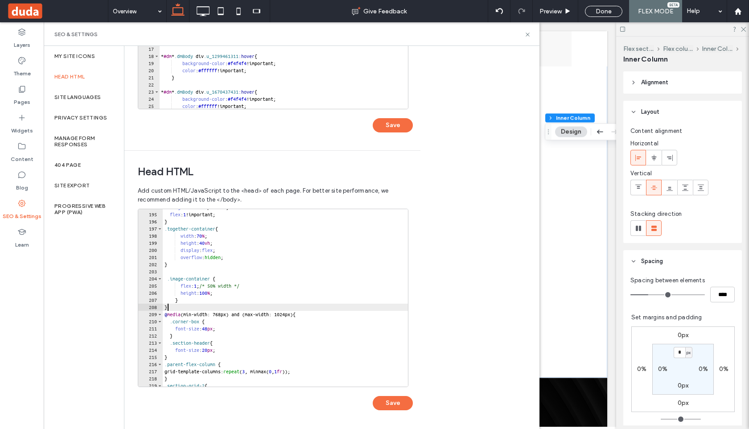
click at [170, 309] on div "height : 100 % !important; flex : 1 !important; } .together-container { width :…" at bounding box center [365, 300] width 405 height 192
type textarea "*"
drag, startPoint x: 224, startPoint y: 230, endPoint x: 160, endPoint y: 230, distance: 64.2
click at [160, 230] on div "194 195 196 197 198 199 200 201 202 203 204 205 206 207 208 209 210 211 212 213…" at bounding box center [273, 298] width 271 height 178
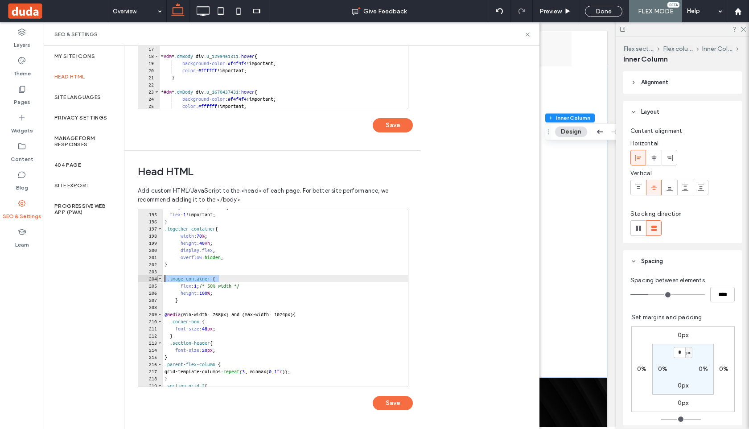
drag, startPoint x: 220, startPoint y: 279, endPoint x: 161, endPoint y: 281, distance: 58.4
click at [161, 281] on div "**********" at bounding box center [273, 298] width 271 height 178
click at [392, 405] on button "Save" at bounding box center [393, 403] width 40 height 14
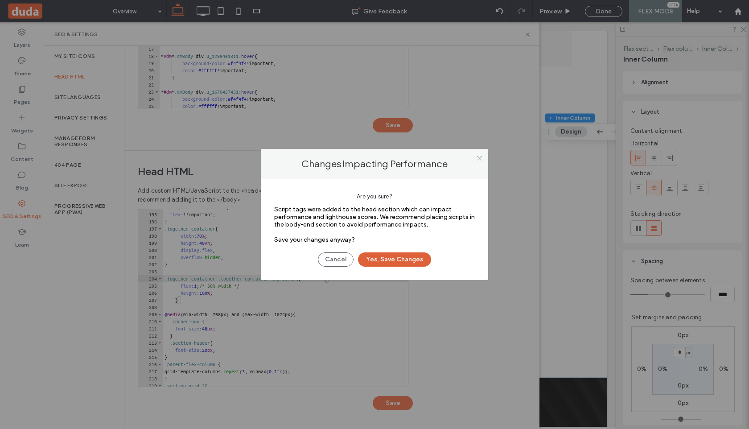
click at [402, 261] on button "Yes, Save Changes" at bounding box center [394, 259] width 73 height 14
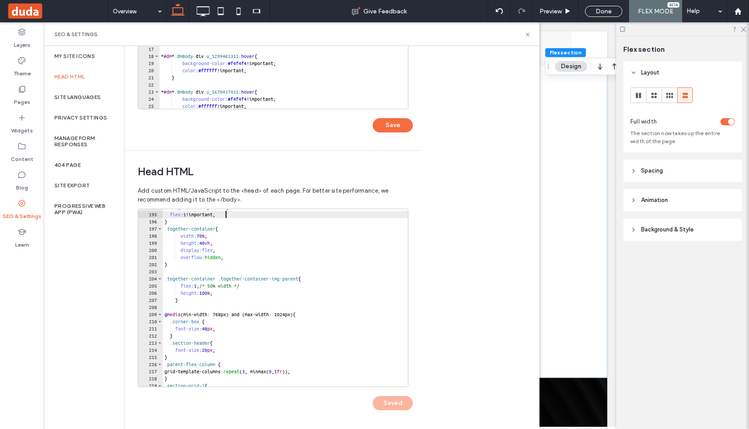
scroll to position [0, 5]
drag, startPoint x: 224, startPoint y: 215, endPoint x: 193, endPoint y: 215, distance: 31.2
click at [193, 215] on div "height : 100 % !important; flex : 1 !important; } .together-container { width :…" at bounding box center [365, 300] width 405 height 192
click at [214, 237] on div "height : 100 % !important; flex : 1 !important; } .together-container { width :…" at bounding box center [365, 300] width 405 height 192
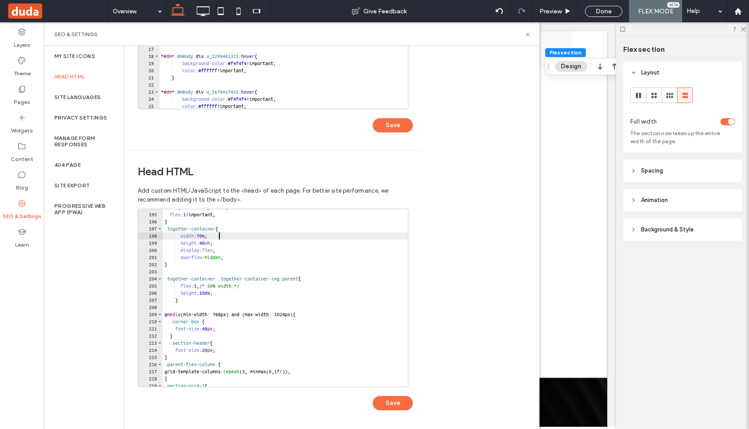
paste textarea "**********"
click at [223, 241] on div "height : 100 % !important; flex : 1 !important; } .together-container { width :…" at bounding box center [365, 300] width 405 height 192
paste textarea "**********"
click at [226, 249] on div "height : 100 % !important; flex : 1 !important; } .together-container { width :…" at bounding box center [365, 300] width 405 height 192
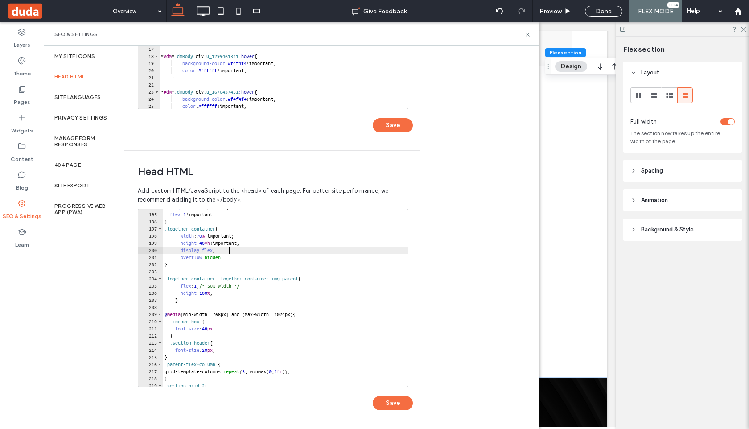
paste textarea "**********"
click at [236, 258] on div "height : 100 % !important; flex : 1 !important; } .together-container { width :…" at bounding box center [365, 300] width 405 height 192
paste textarea "**********"
click at [204, 287] on div "height : 100 % !important; flex : 1 !important; } .together-container { width :…" at bounding box center [365, 300] width 405 height 192
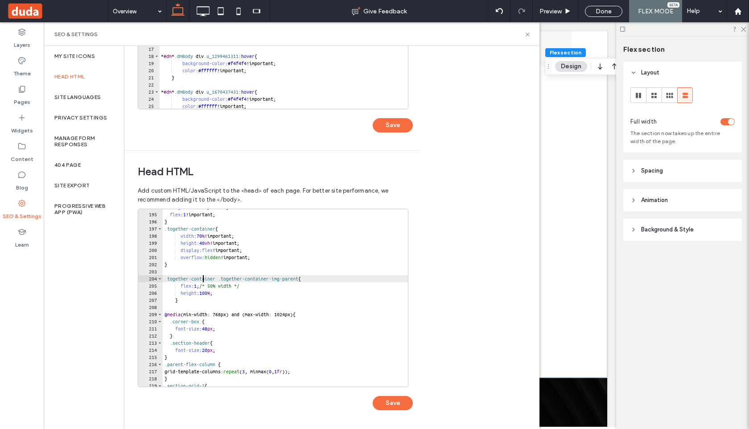
click at [205, 287] on div "height : 100 % !important; flex : 1 !important; } .together-container { width :…" at bounding box center [365, 300] width 405 height 192
paste textarea "**********"
click at [223, 293] on div "height : 100 % !important; flex : 1 !important; } .together-container { width :…" at bounding box center [365, 300] width 405 height 192
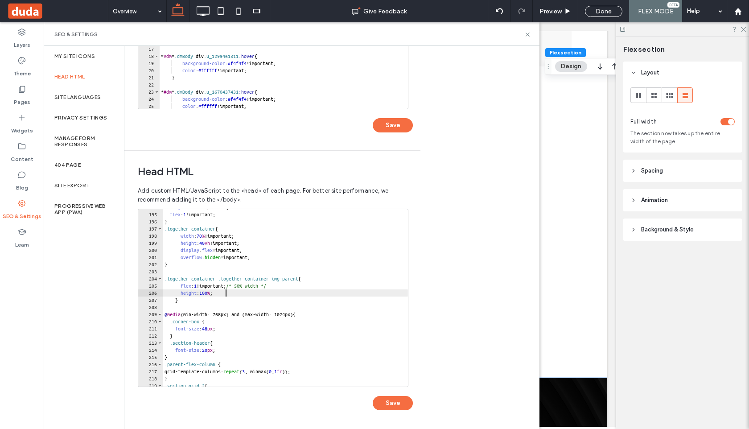
paste textarea "**********"
click at [177, 300] on div "height : 100 % !important; flex : 1 !important; } .together-container { width :…" at bounding box center [365, 300] width 405 height 192
type textarea "*"
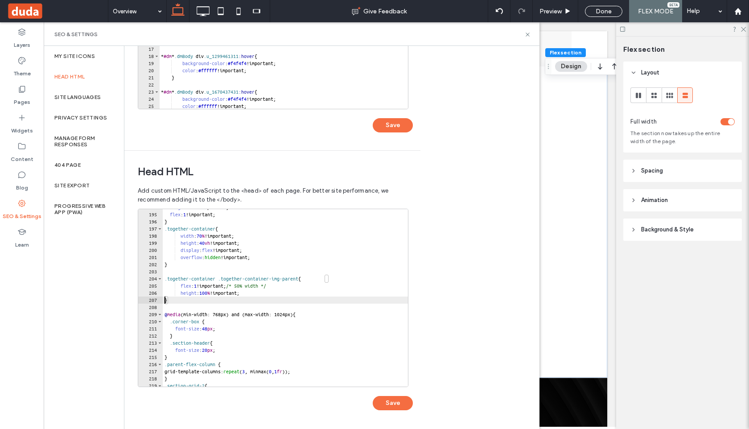
click at [179, 301] on div "height : 100 % !important; flex : 1 !important; } .together-container { width :…" at bounding box center [365, 300] width 405 height 192
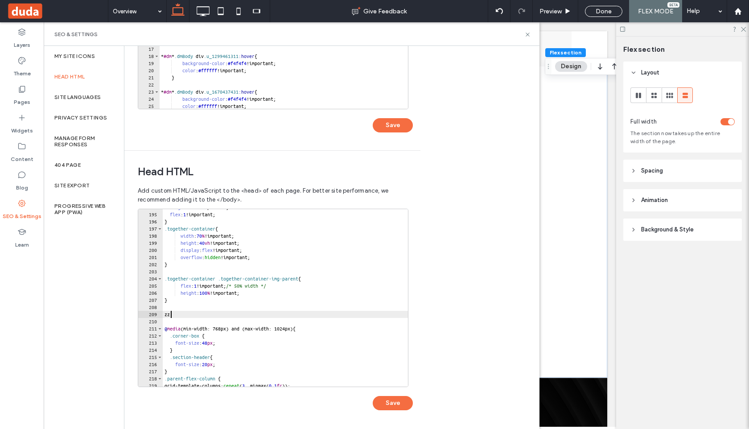
type textarea "*"
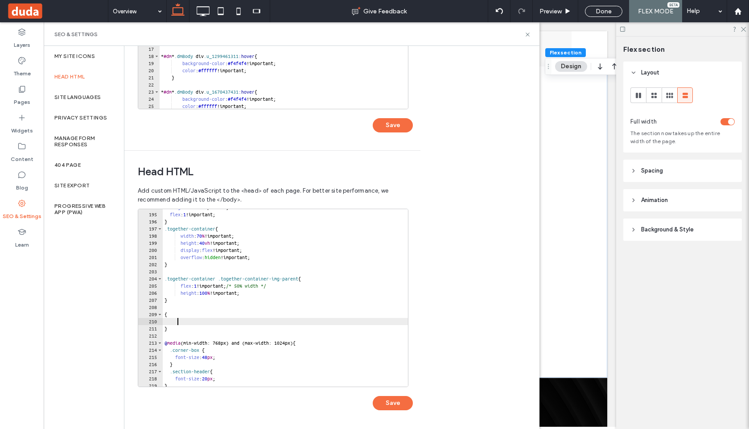
scroll to position [0, 0]
paste textarea "**********"
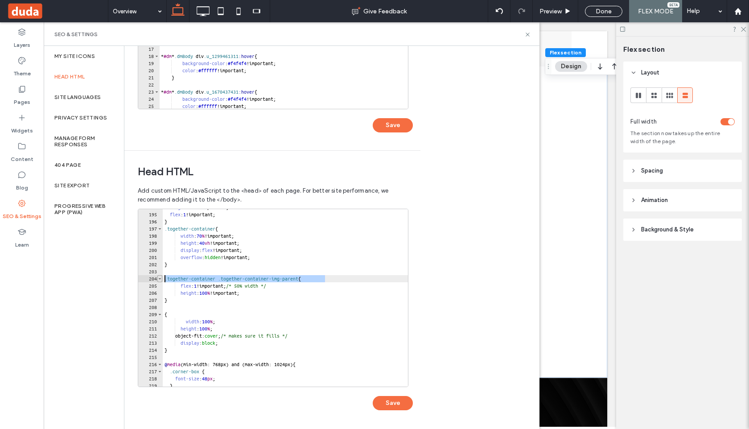
drag, startPoint x: 325, startPoint y: 279, endPoint x: 161, endPoint y: 279, distance: 164.0
click at [161, 279] on div "**********" at bounding box center [273, 298] width 271 height 178
click at [164, 314] on div "height : 100 % !important; flex : 1 !important; } .together-container { width :…" at bounding box center [365, 300] width 405 height 192
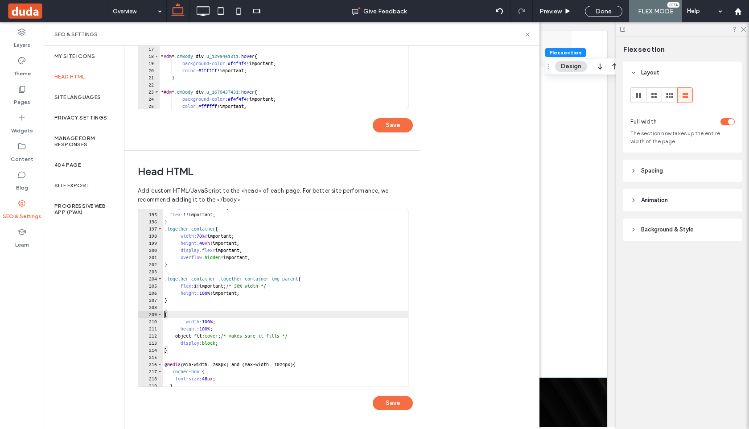
scroll to position [0, 0]
paste textarea "**********"
click at [316, 313] on div "height : 100 % !important; flex : 1 !important; } .together-container { width :…" at bounding box center [365, 300] width 405 height 192
click at [181, 352] on div "height : 100 % !important; flex : 1 !important; } .together-container { width :…" at bounding box center [365, 300] width 405 height 192
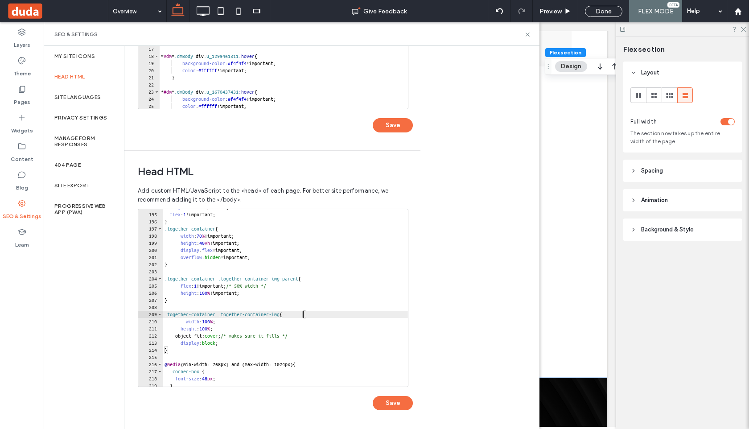
type textarea "*"
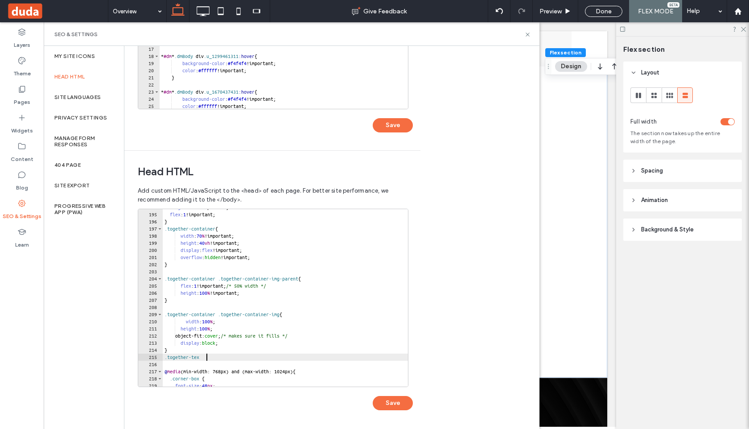
scroll to position [0, 3]
type textarea "**********"
paste textarea "**********"
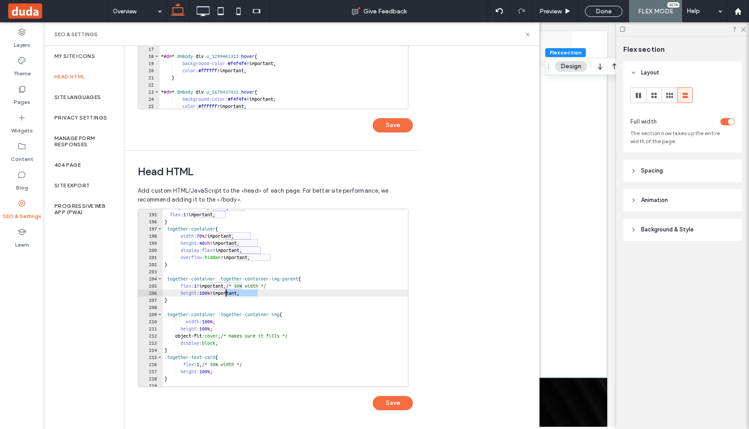
drag, startPoint x: 257, startPoint y: 292, endPoint x: 225, endPoint y: 295, distance: 32.2
click at [225, 295] on div "height : 100 % !important; flex : 1 !important; } .together-container { width :…" at bounding box center [365, 300] width 405 height 192
click at [224, 322] on div "height : 100 % !important; flex : 1 !important; } .together-container { width :…" at bounding box center [365, 300] width 405 height 192
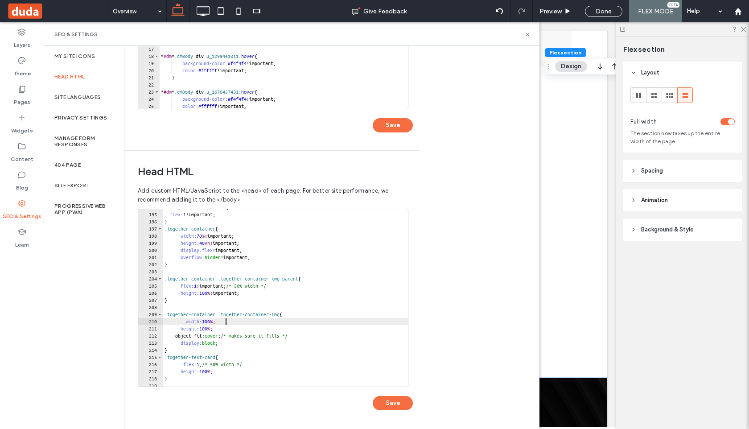
scroll to position [0, 5]
paste textarea "**********"
click at [220, 330] on div "height : 100 % !important; flex : 1 !important; } .together-container { width :…" at bounding box center [365, 300] width 405 height 192
paste textarea "**********"
click at [237, 336] on div "height : 100 % !important; flex : 1 !important; } .together-container { width :…" at bounding box center [365, 300] width 405 height 192
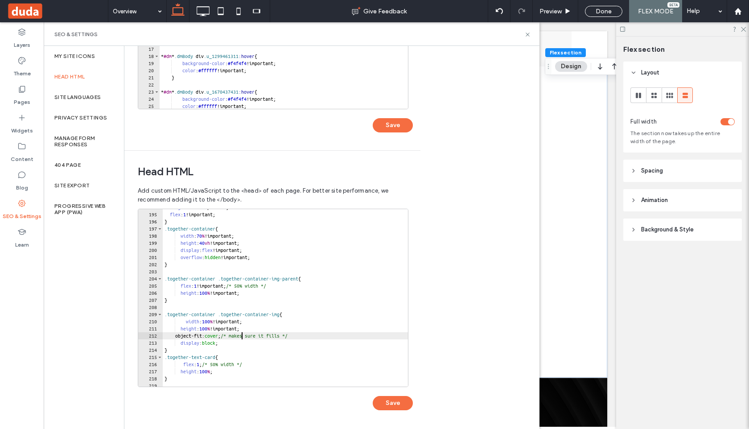
scroll to position [0, 6]
paste textarea "**********"
click at [228, 344] on div "height : 100 % !important; flex : 1 !important; } .together-container { width :…" at bounding box center [365, 300] width 405 height 192
paste textarea "**********"
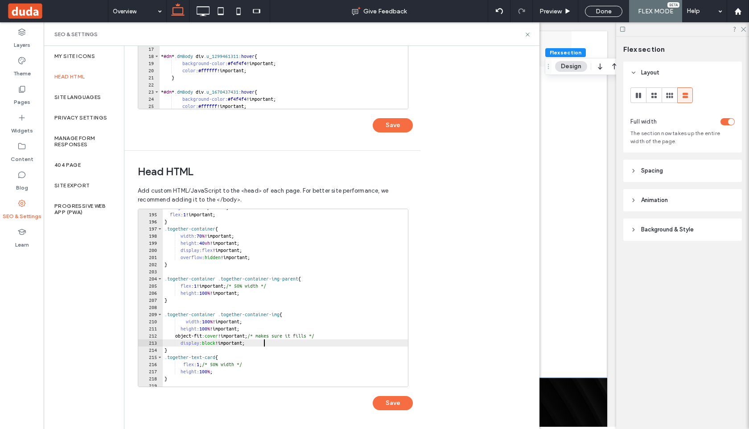
click at [208, 365] on div "height : 100 % !important; flex : 1 !important; } .together-container { width :…" at bounding box center [365, 300] width 405 height 192
paste textarea "**********"
click at [222, 373] on div "height : 100 % !important; flex : 1 !important; } .together-container { width :…" at bounding box center [365, 300] width 405 height 192
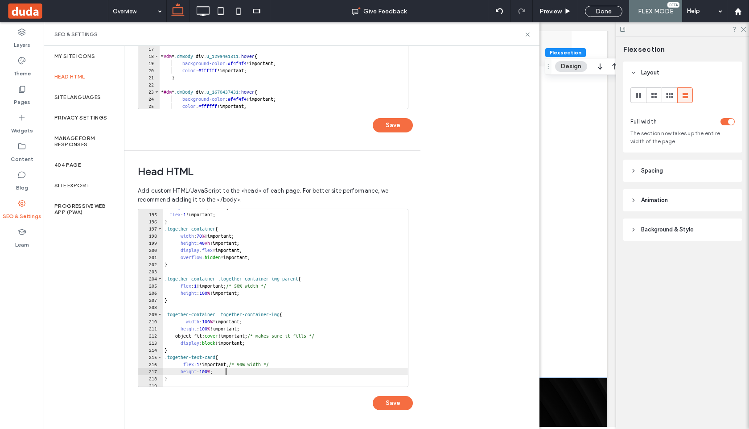
paste textarea "**********"
type textarea "**********"
click at [392, 405] on button "Save" at bounding box center [393, 403] width 40 height 14
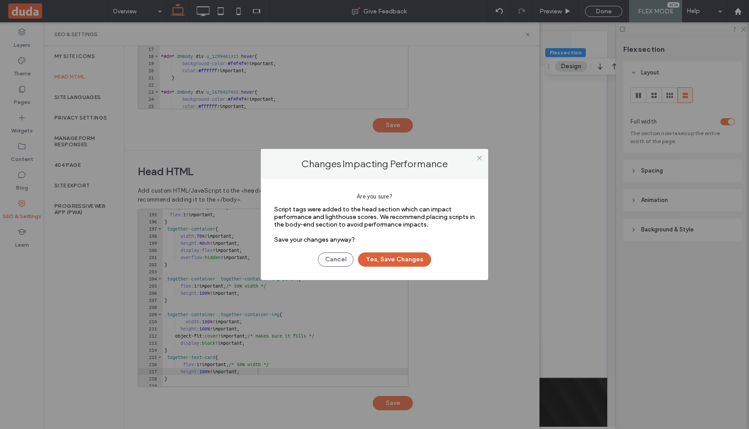
click at [399, 256] on button "Yes, Save Changes" at bounding box center [394, 259] width 73 height 14
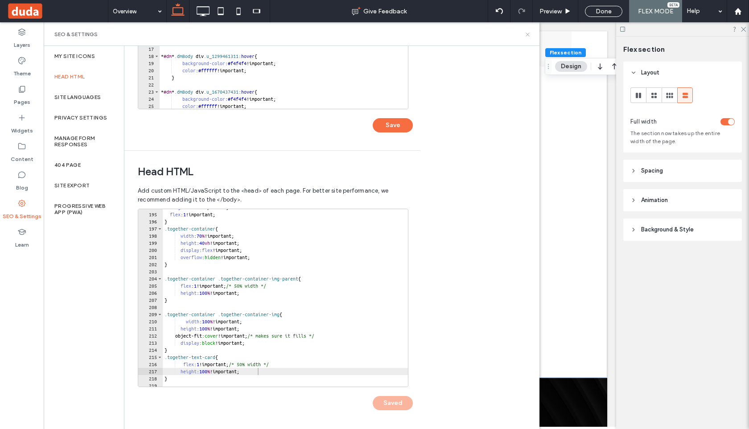
click at [528, 35] on use at bounding box center [527, 35] width 4 height 4
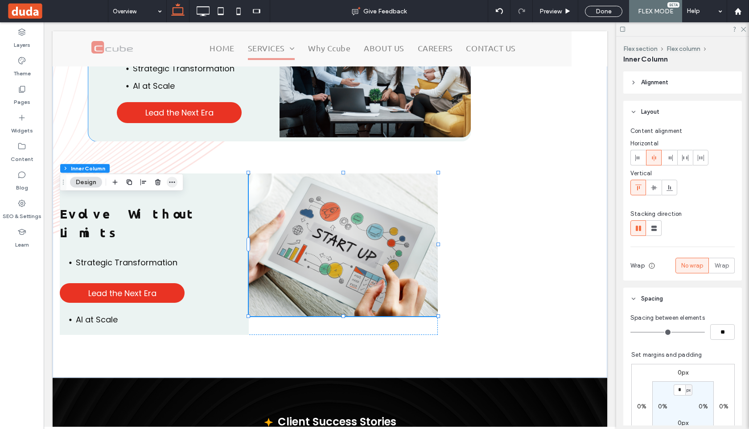
click at [172, 182] on use "button" at bounding box center [172, 181] width 6 height 1
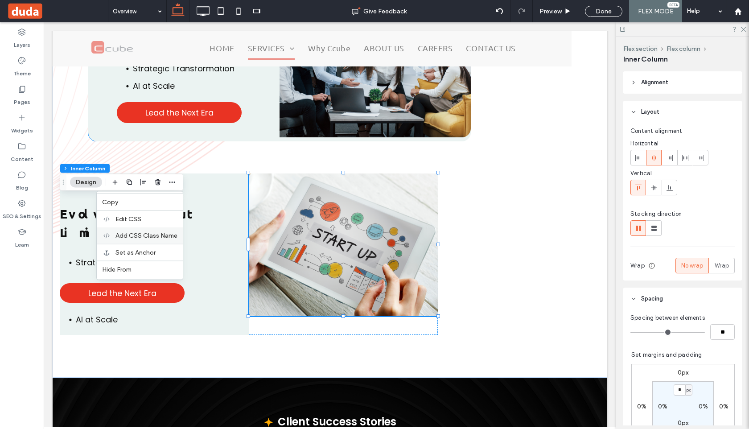
click at [152, 239] on span "Add CSS Class Name" at bounding box center [146, 236] width 62 height 8
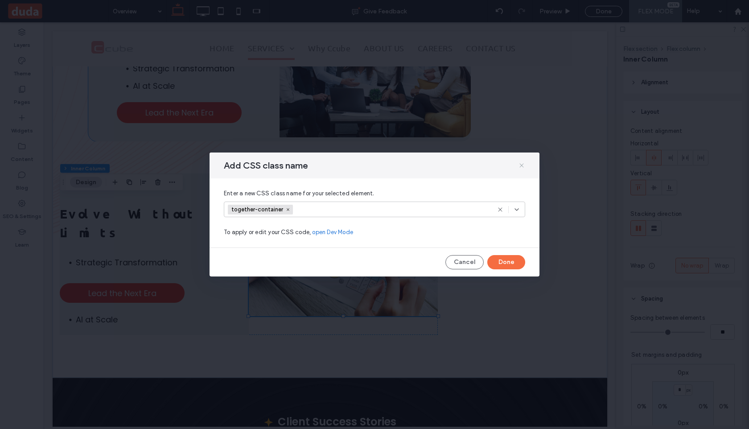
click at [520, 162] on icon at bounding box center [521, 165] width 7 height 7
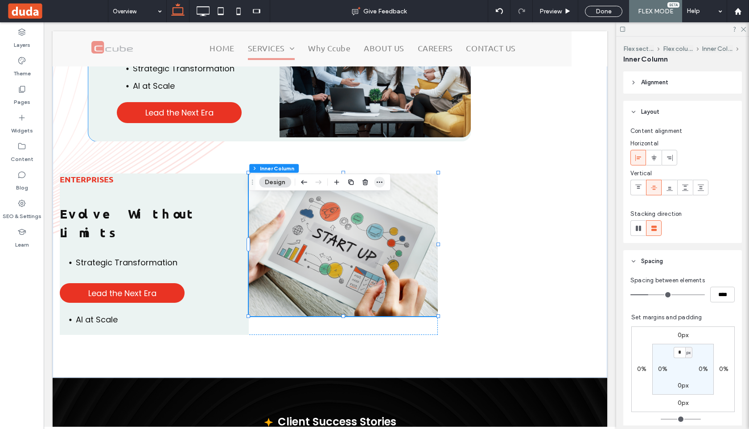
click at [377, 180] on icon "button" at bounding box center [379, 182] width 7 height 7
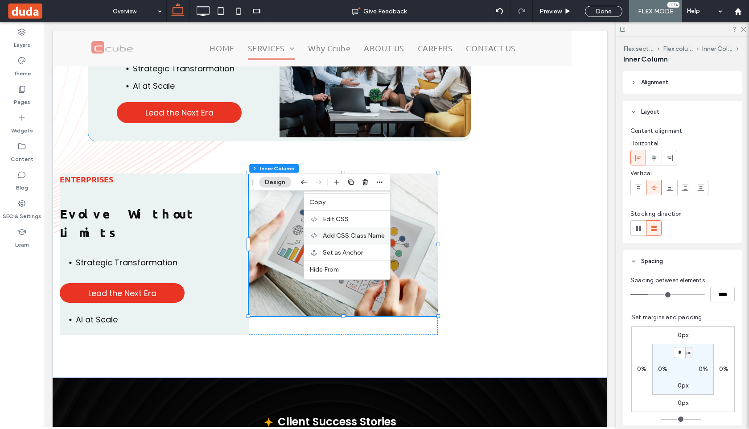
click at [355, 239] on div "Add CSS Class Name" at bounding box center [347, 235] width 86 height 16
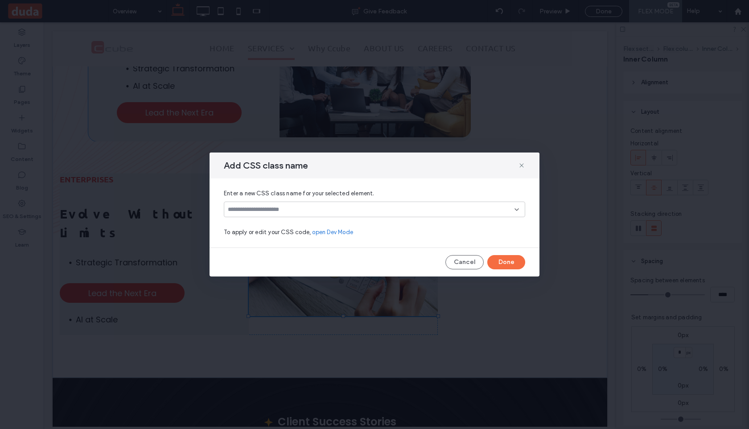
click at [328, 207] on input at bounding box center [371, 209] width 287 height 7
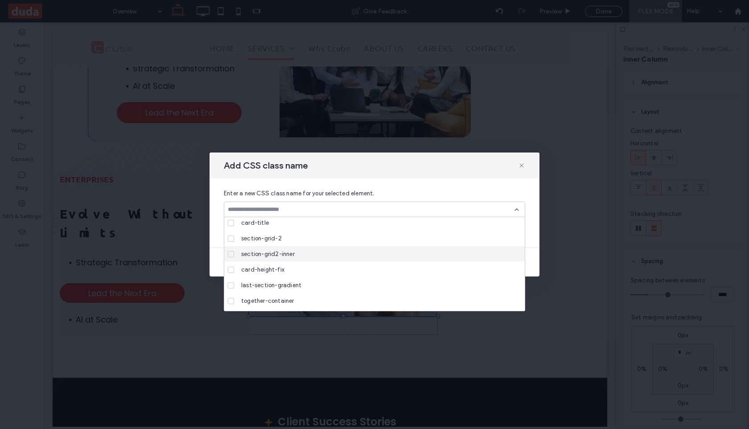
scroll to position [125, 0]
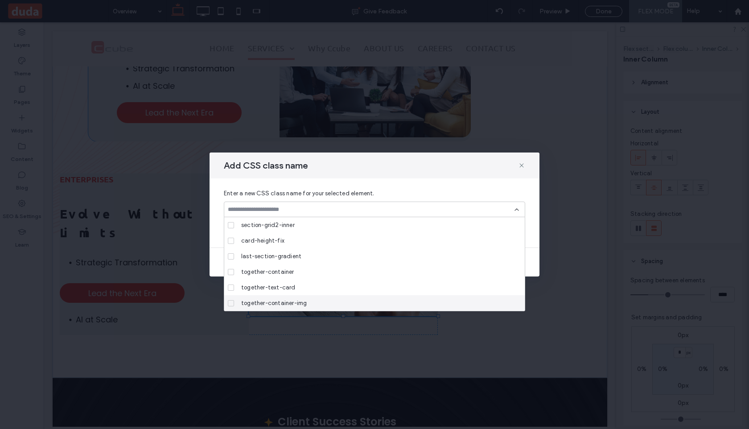
click at [291, 302] on span "together-container-img" at bounding box center [274, 303] width 66 height 9
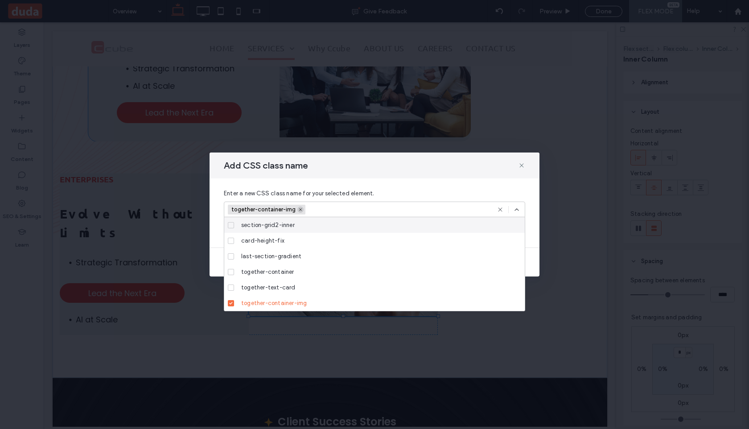
click at [300, 209] on icon at bounding box center [300, 209] width 4 height 4
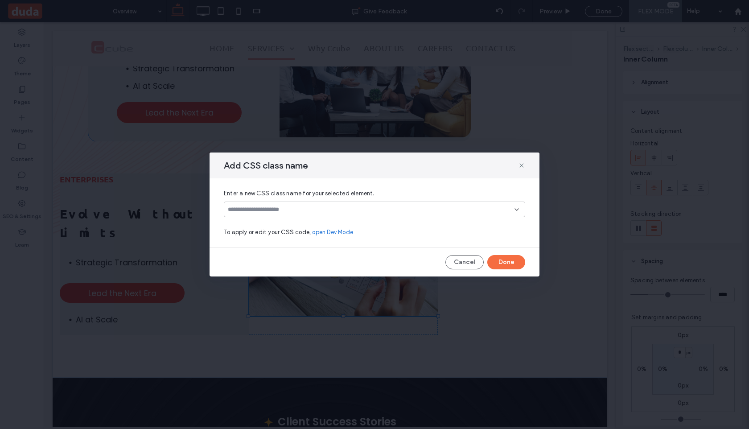
click at [303, 209] on input at bounding box center [371, 209] width 287 height 7
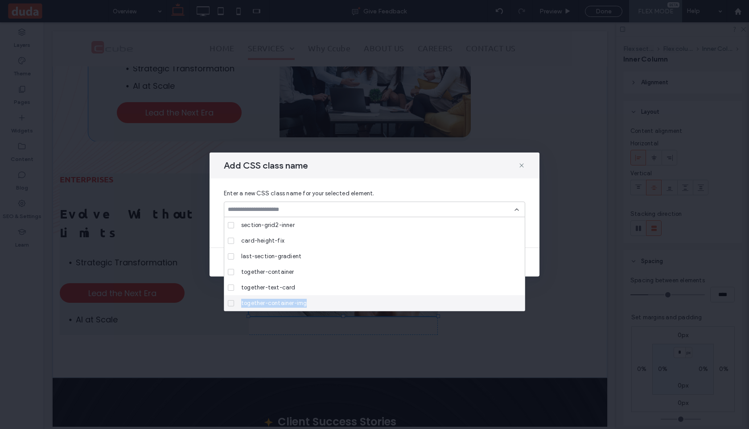
drag, startPoint x: 311, startPoint y: 301, endPoint x: 241, endPoint y: 304, distance: 69.6
click at [241, 304] on div "together-container-img" at bounding box center [378, 303] width 280 height 16
copy span "together-container-img"
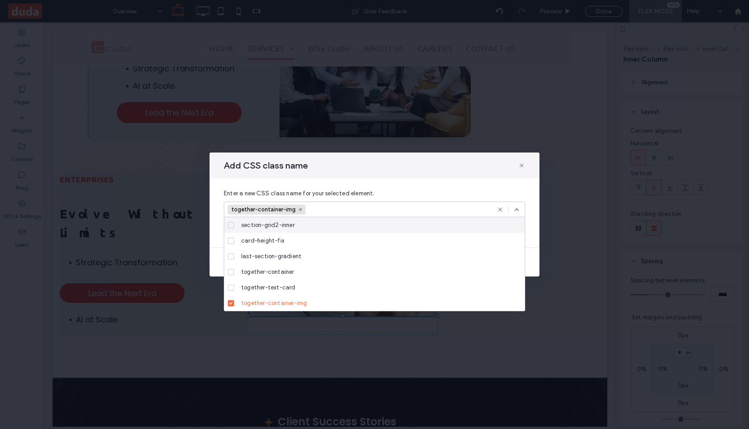
click at [314, 209] on input at bounding box center [341, 209] width 62 height 13
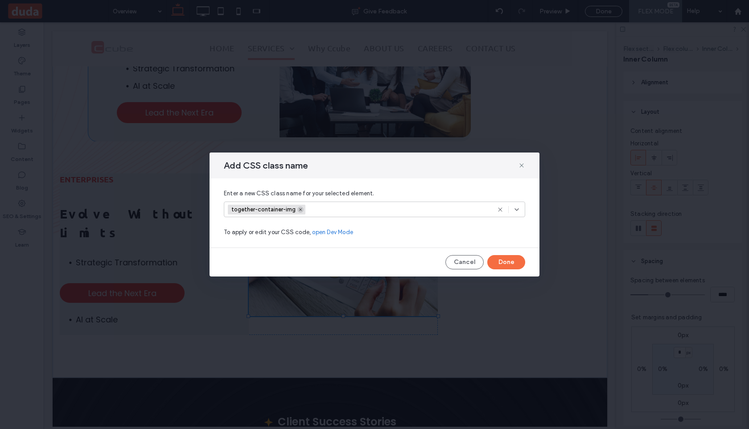
click at [303, 208] on icon at bounding box center [300, 209] width 4 height 4
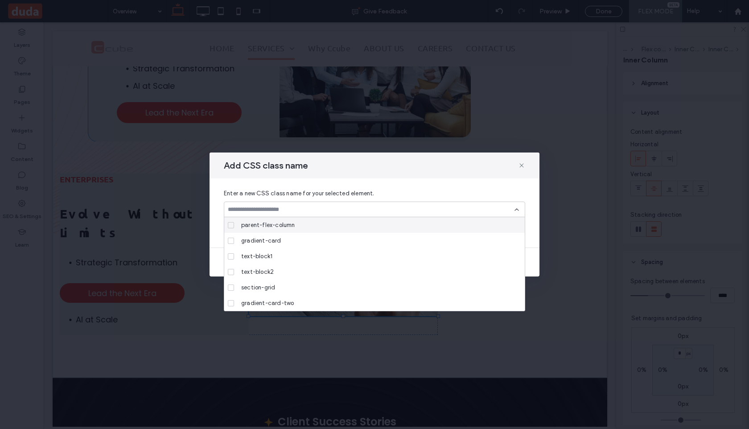
click at [295, 212] on input at bounding box center [371, 209] width 287 height 7
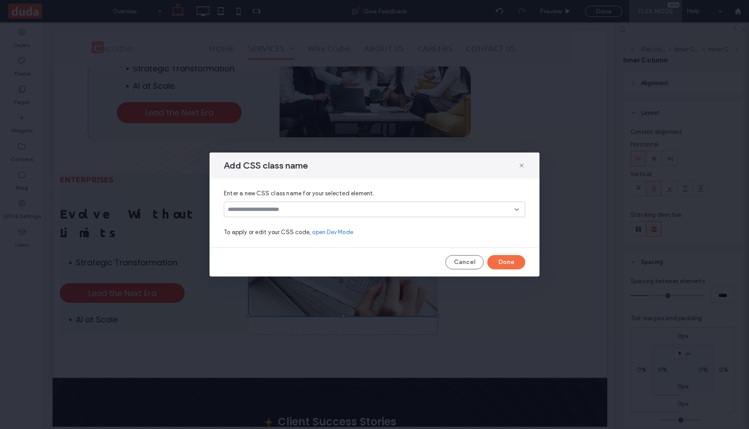
paste input "**********"
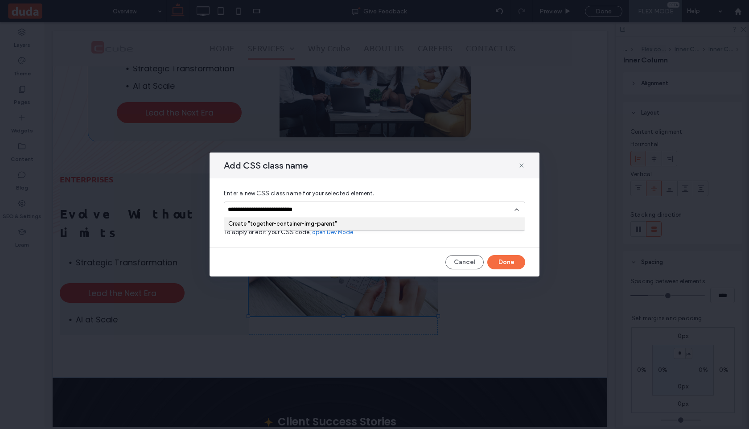
type input "**********"
click at [366, 226] on div "Create "together-container-img-parent"" at bounding box center [374, 223] width 292 height 7
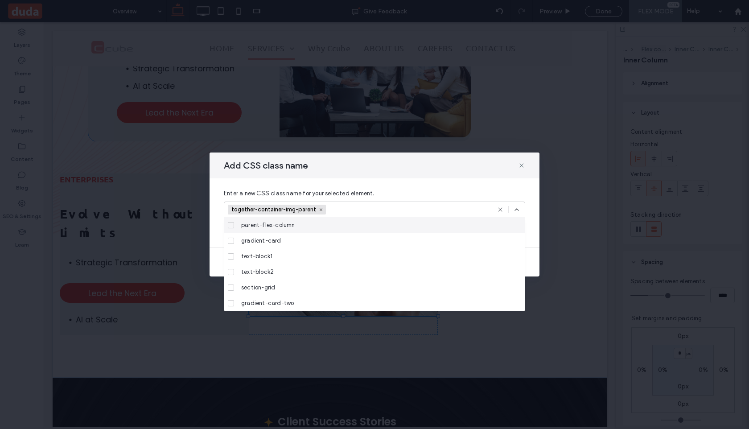
click at [513, 207] on icon at bounding box center [516, 209] width 7 height 7
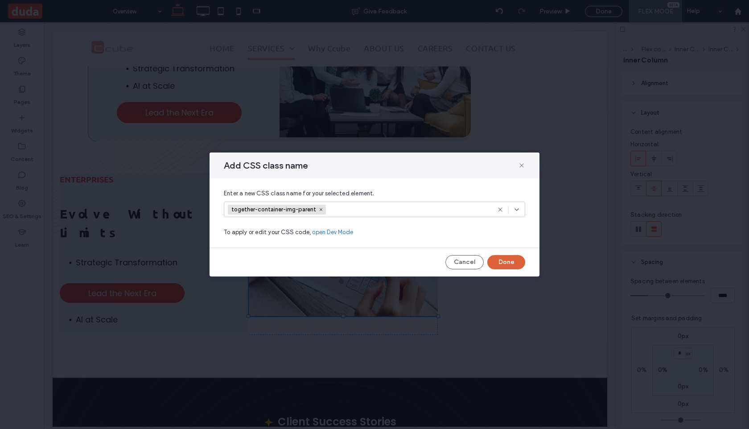
click at [510, 263] on button "Done" at bounding box center [506, 262] width 38 height 14
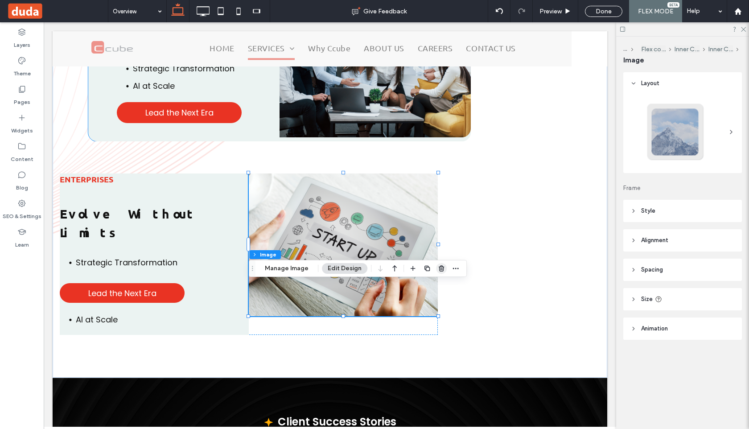
click at [439, 268] on icon "button" at bounding box center [441, 268] width 7 height 7
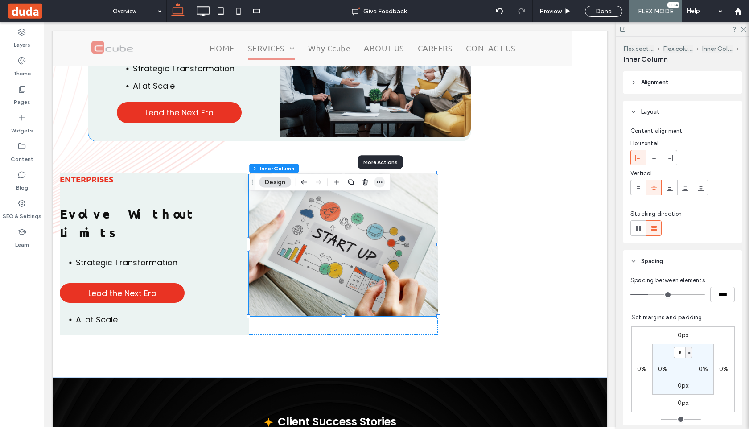
click at [377, 180] on icon "button" at bounding box center [379, 182] width 7 height 7
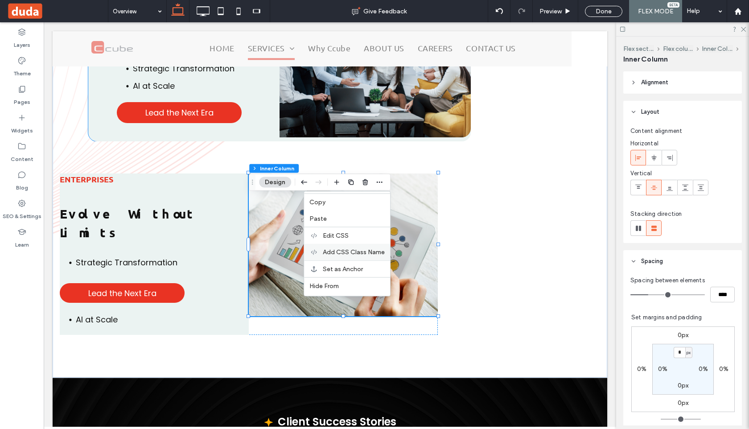
click at [354, 253] on span "Add CSS Class Name" at bounding box center [354, 252] width 62 height 8
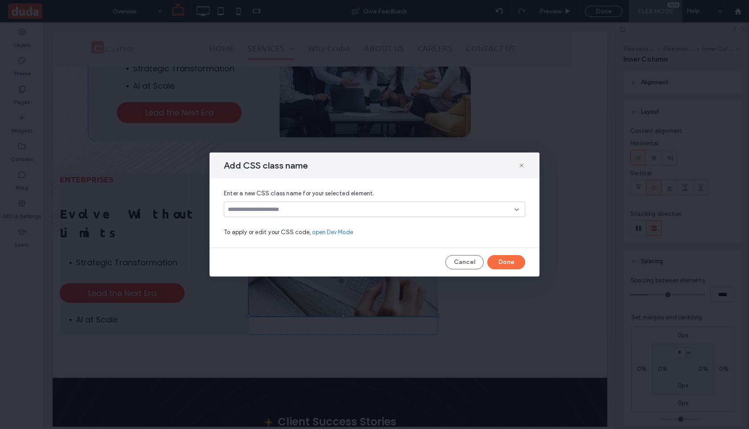
click at [346, 208] on input at bounding box center [371, 209] width 287 height 7
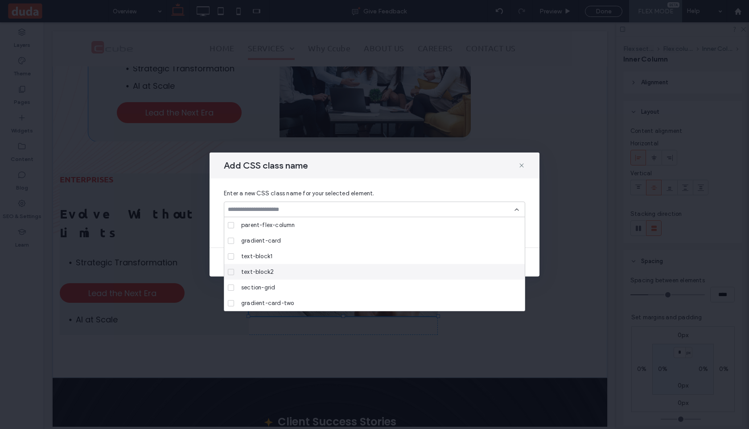
scroll to position [140, 0]
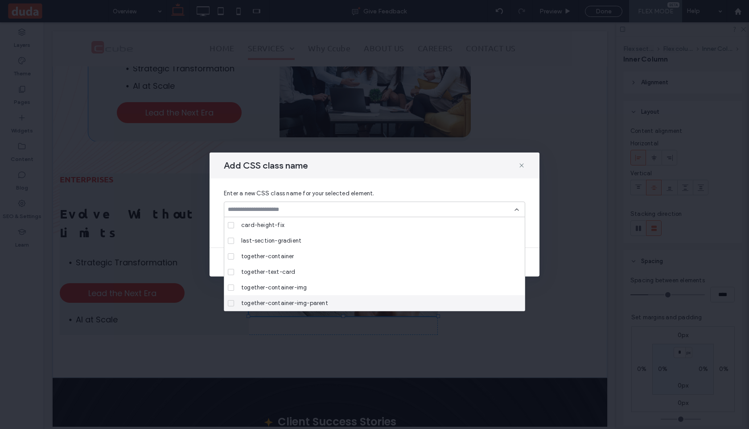
click at [282, 306] on span "together-container-img-parent" at bounding box center [284, 303] width 87 height 9
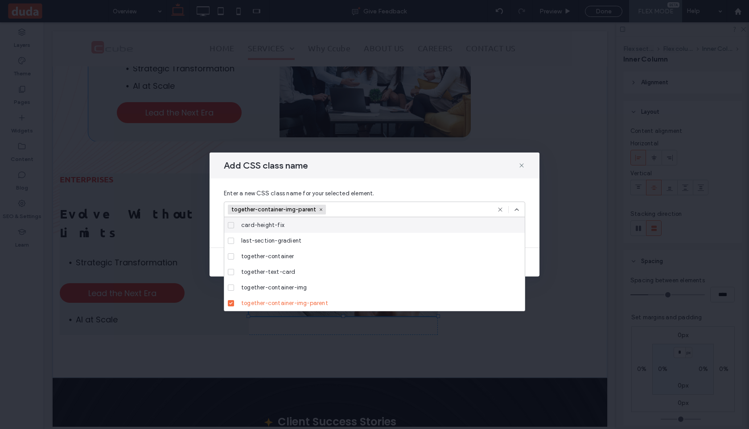
click at [515, 206] on icon at bounding box center [516, 209] width 7 height 7
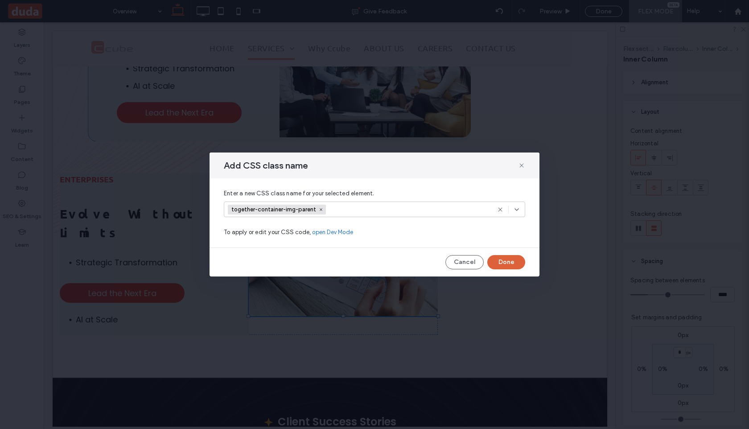
click at [507, 260] on button "Done" at bounding box center [506, 262] width 38 height 14
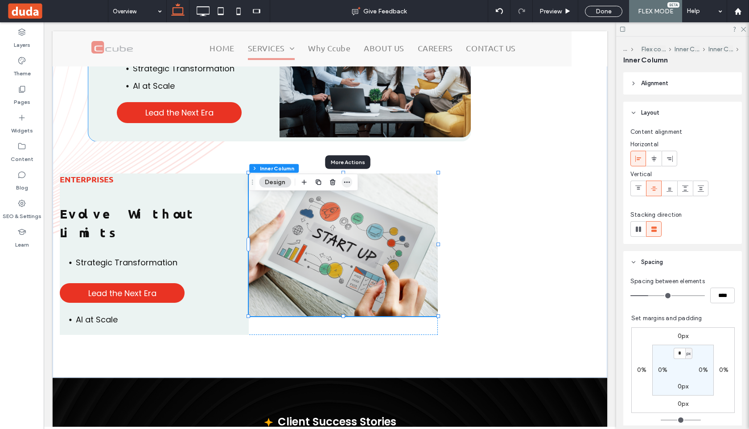
click at [348, 181] on icon "button" at bounding box center [346, 182] width 7 height 7
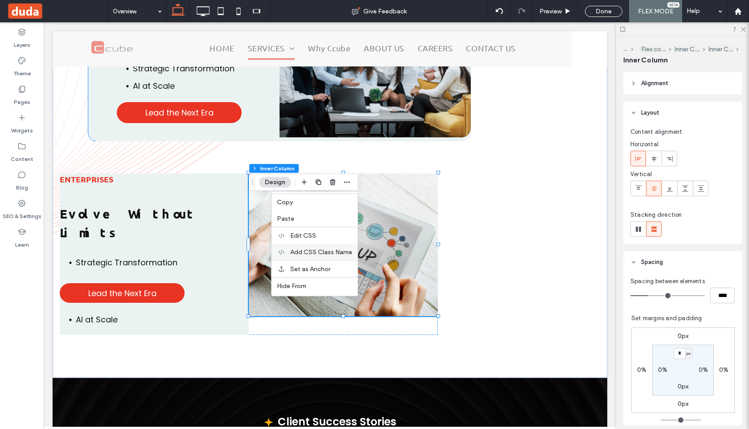
click at [317, 252] on span "Add CSS Class Name" at bounding box center [321, 252] width 62 height 8
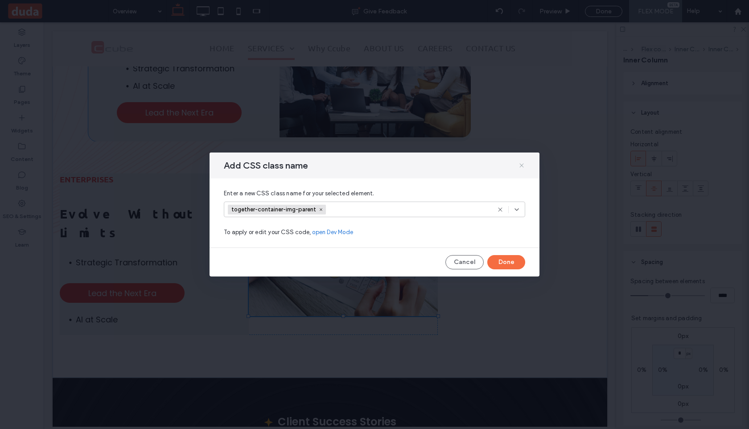
click at [521, 164] on icon at bounding box center [521, 165] width 7 height 7
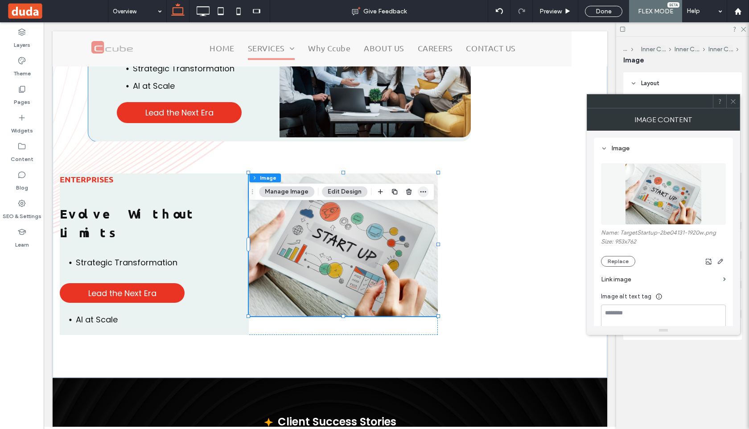
click at [420, 192] on use "button" at bounding box center [423, 191] width 6 height 1
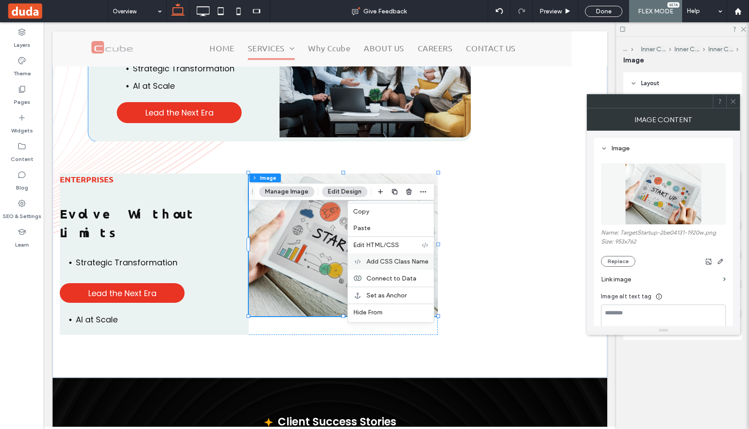
click at [397, 258] on span "Add CSS Class Name" at bounding box center [397, 262] width 62 height 8
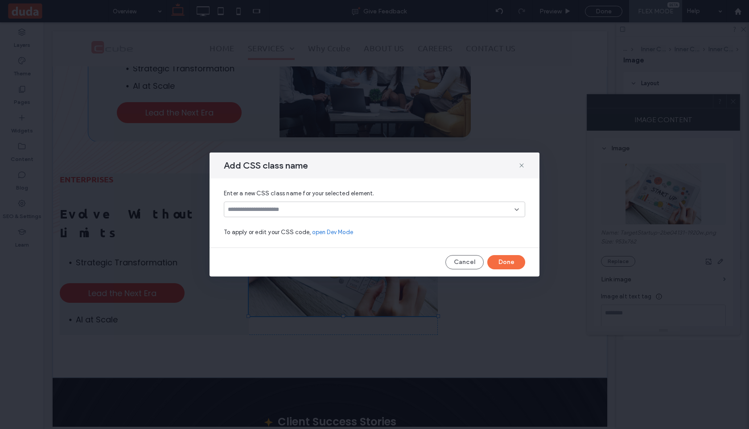
click at [353, 211] on input at bounding box center [371, 209] width 287 height 7
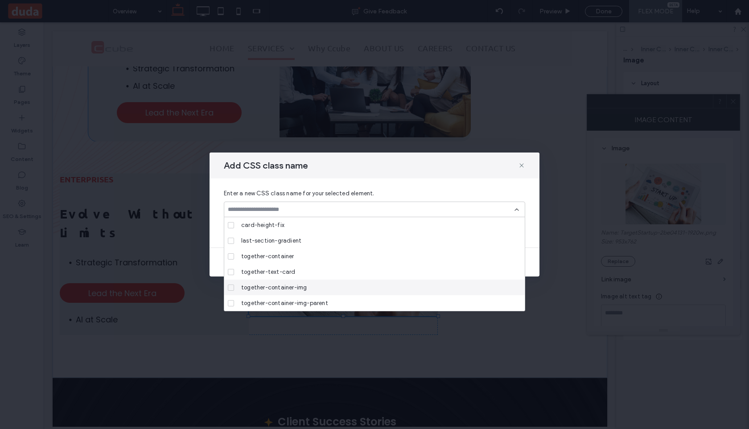
click at [298, 288] on span "together-container-img" at bounding box center [274, 287] width 66 height 9
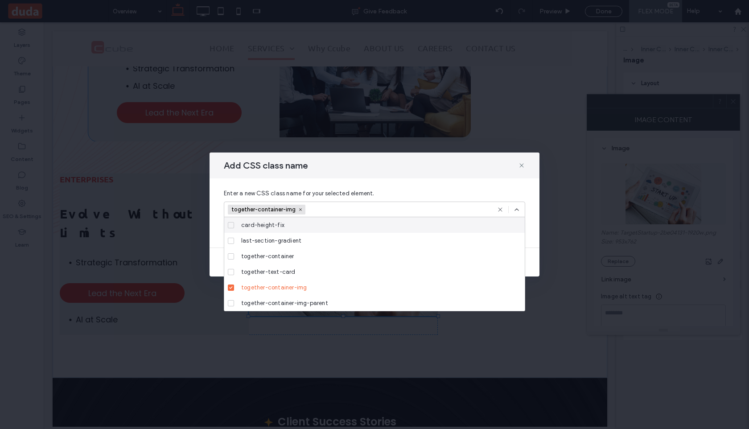
click at [513, 206] on icon at bounding box center [516, 209] width 7 height 7
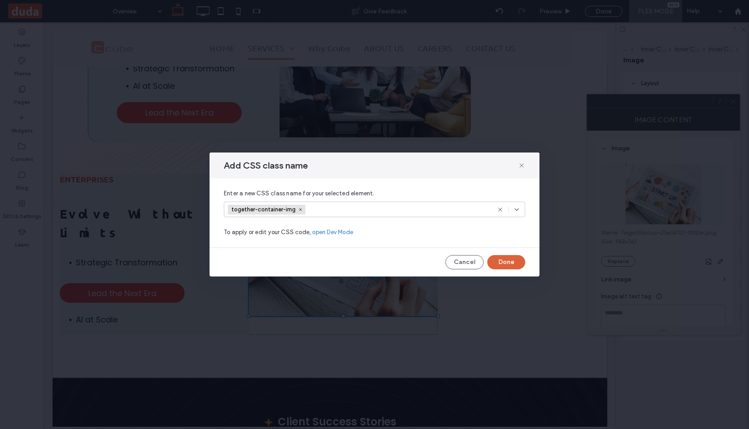
click at [501, 261] on button "Done" at bounding box center [506, 262] width 38 height 14
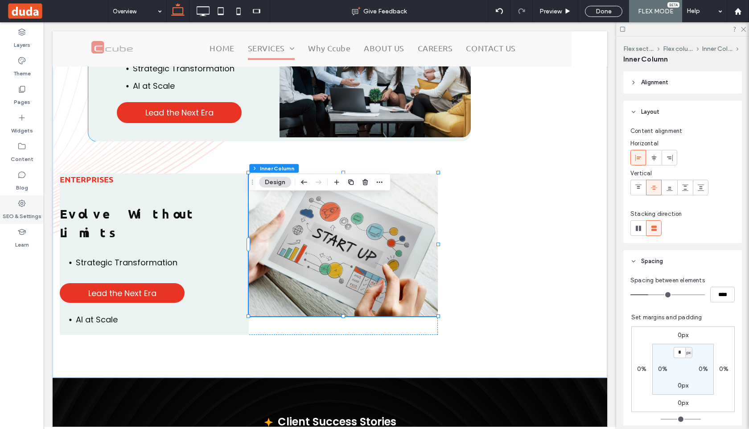
click at [24, 214] on label "SEO & Settings" at bounding box center [22, 214] width 39 height 12
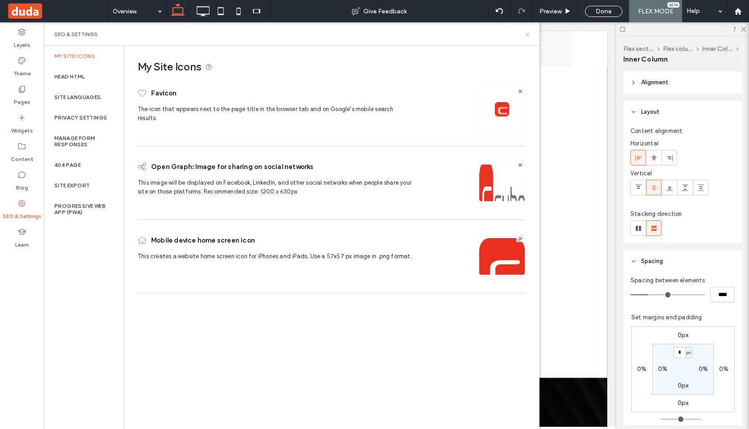
click at [528, 34] on icon at bounding box center [527, 34] width 7 height 7
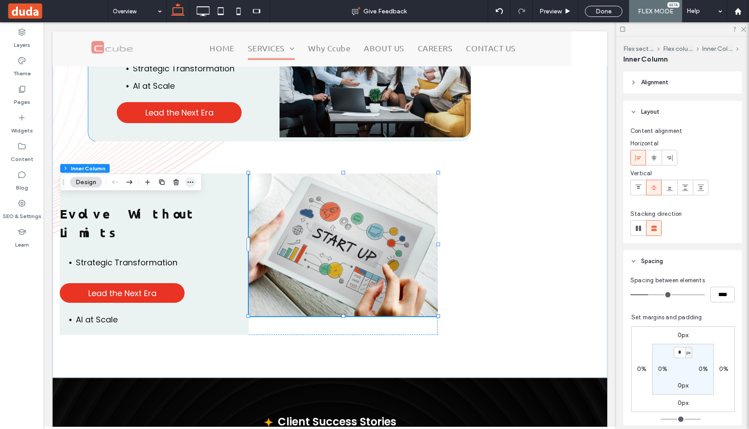
click at [195, 182] on span "button" at bounding box center [190, 182] width 11 height 11
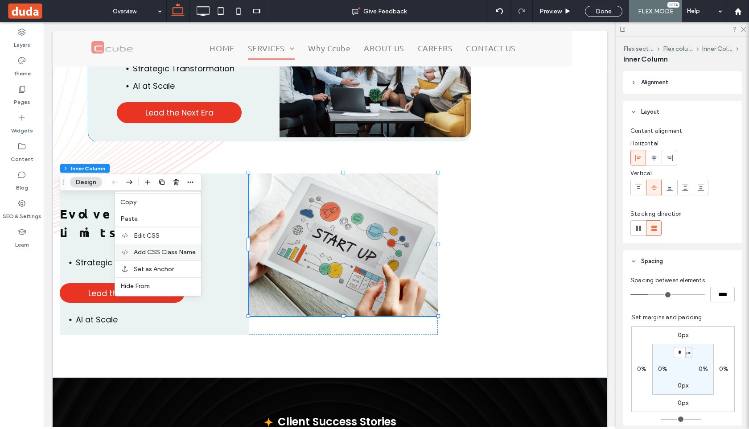
click at [170, 252] on span "Add CSS Class Name" at bounding box center [165, 252] width 62 height 8
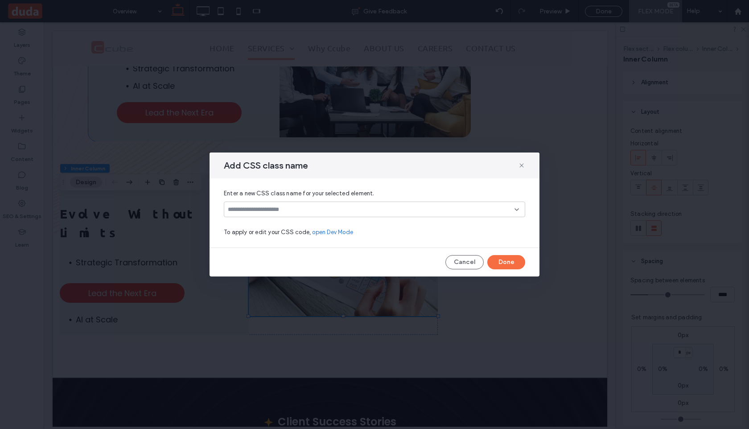
click at [274, 207] on input at bounding box center [371, 209] width 287 height 7
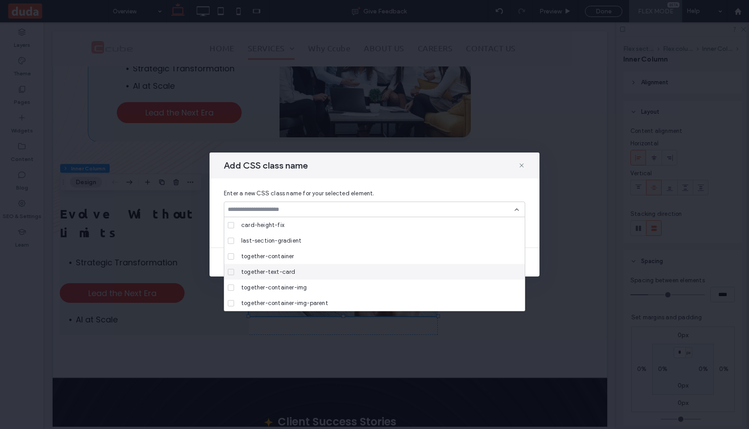
click at [278, 271] on span "together-text-card" at bounding box center [268, 271] width 54 height 9
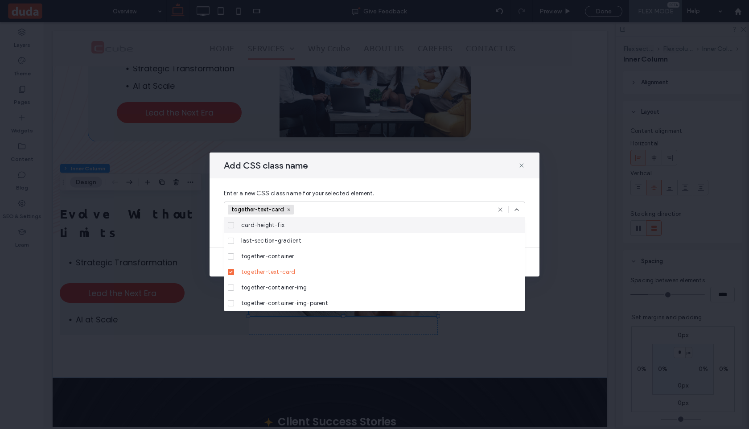
click at [513, 208] on icon at bounding box center [516, 209] width 7 height 7
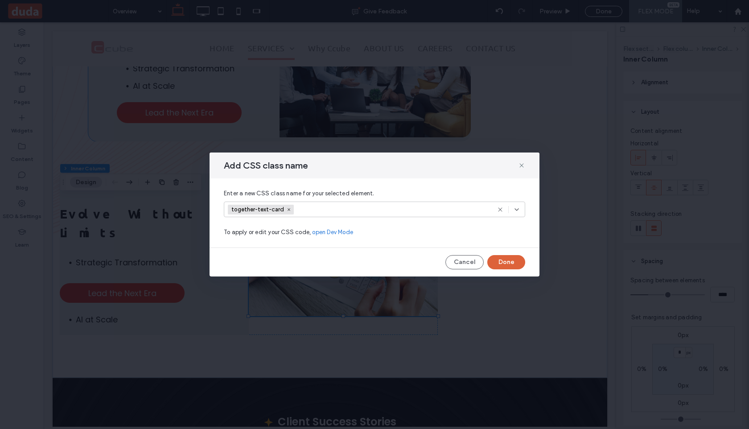
click at [504, 265] on button "Done" at bounding box center [506, 262] width 38 height 14
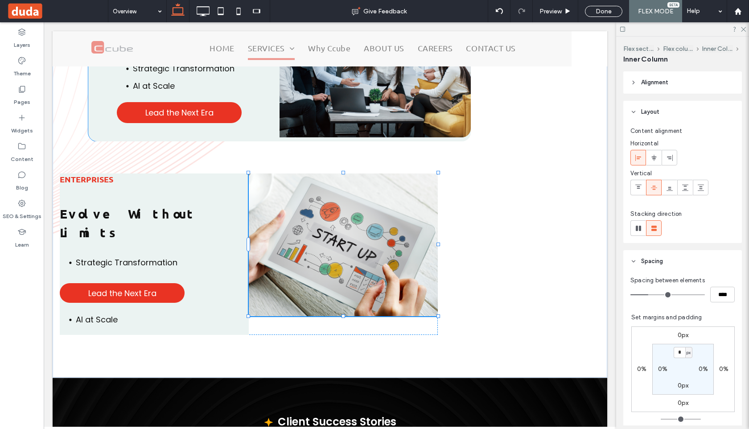
type input "***"
click at [188, 180] on icon "button" at bounding box center [190, 182] width 7 height 7
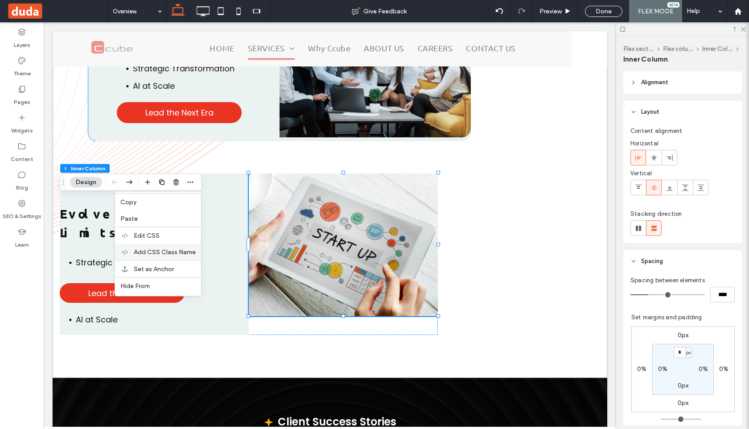
click at [175, 256] on div "Add CSS Class Name" at bounding box center [158, 252] width 86 height 16
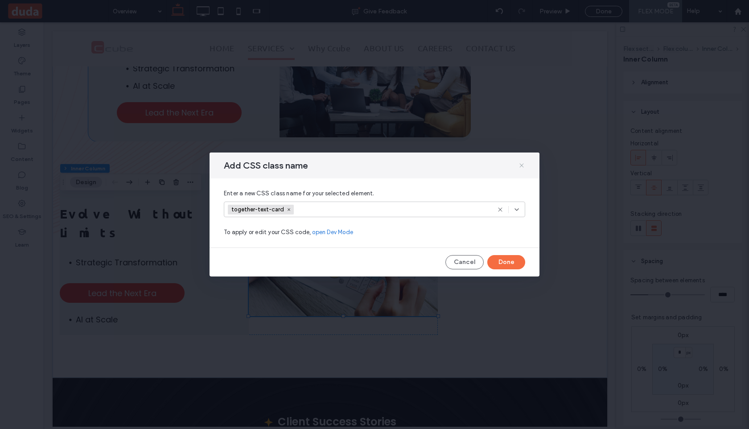
click at [523, 165] on icon at bounding box center [521, 165] width 7 height 7
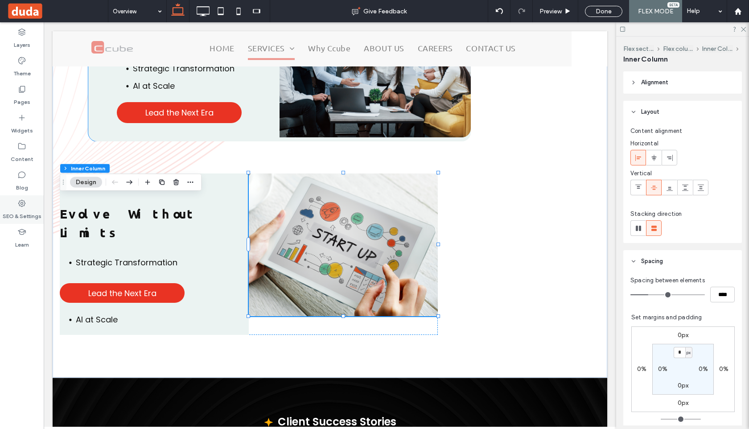
click at [19, 212] on label "SEO & Settings" at bounding box center [22, 214] width 39 height 12
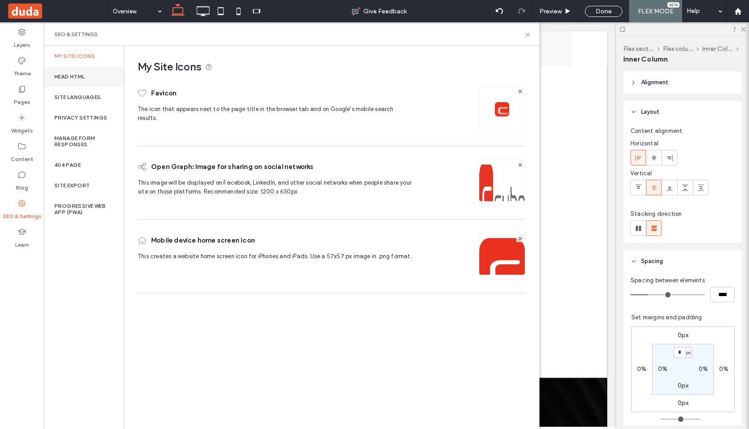
click at [74, 82] on div "Head HTML" at bounding box center [84, 76] width 80 height 21
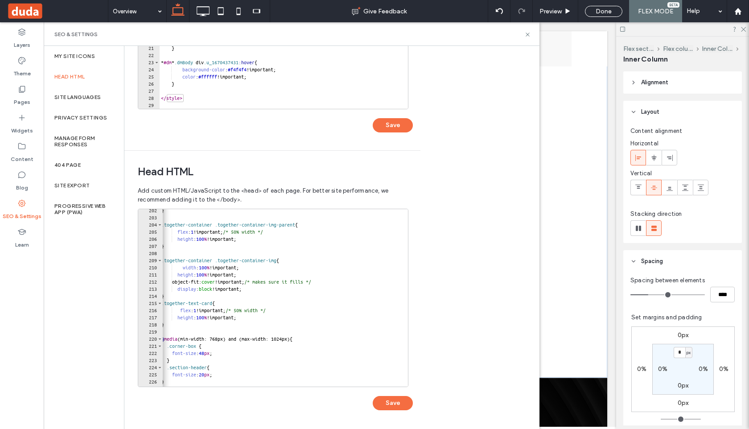
scroll to position [0, 0]
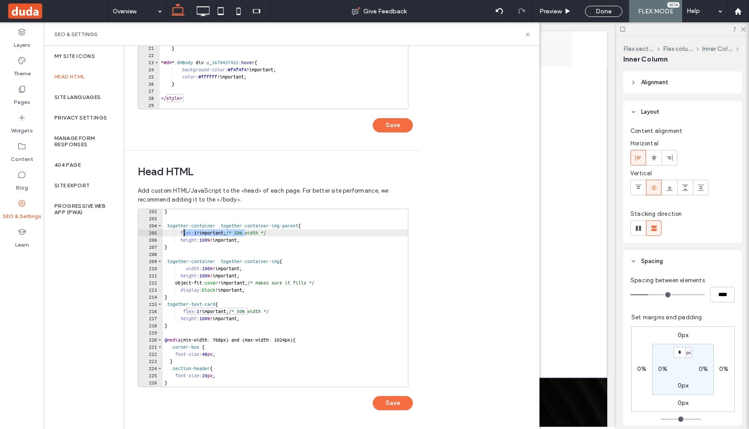
drag, startPoint x: 244, startPoint y: 233, endPoint x: 185, endPoint y: 234, distance: 58.8
click at [185, 234] on div "} .together-container .together-container-img-parent { flex : 1 !important; /* …" at bounding box center [365, 304] width 405 height 192
type textarea "**********"
click at [401, 408] on button "Save" at bounding box center [393, 403] width 40 height 14
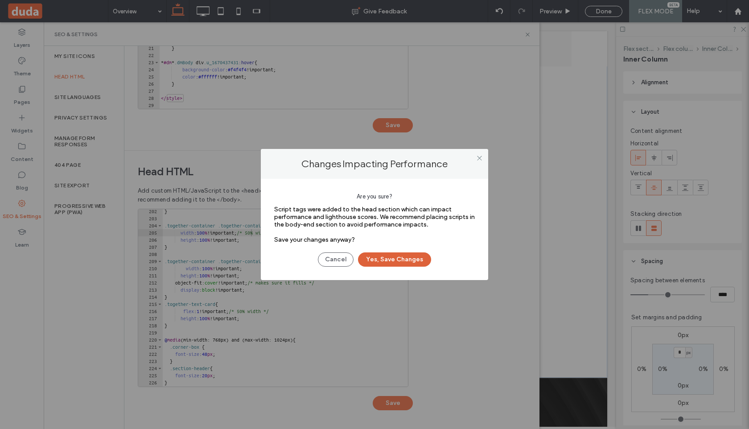
click at [407, 255] on button "Yes, Save Changes" at bounding box center [394, 259] width 73 height 14
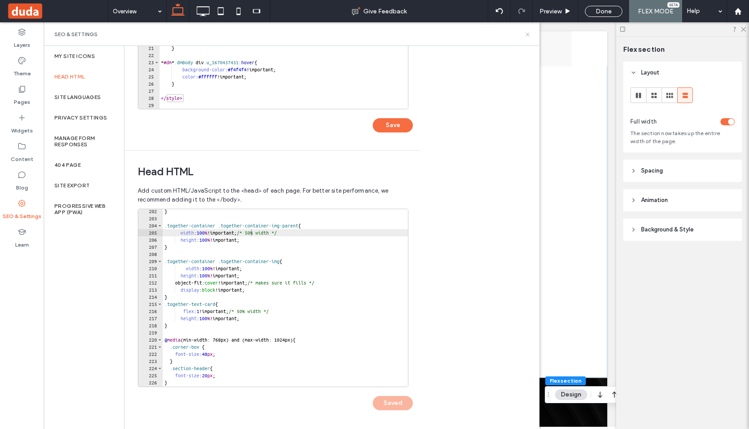
click at [528, 33] on icon at bounding box center [527, 34] width 7 height 7
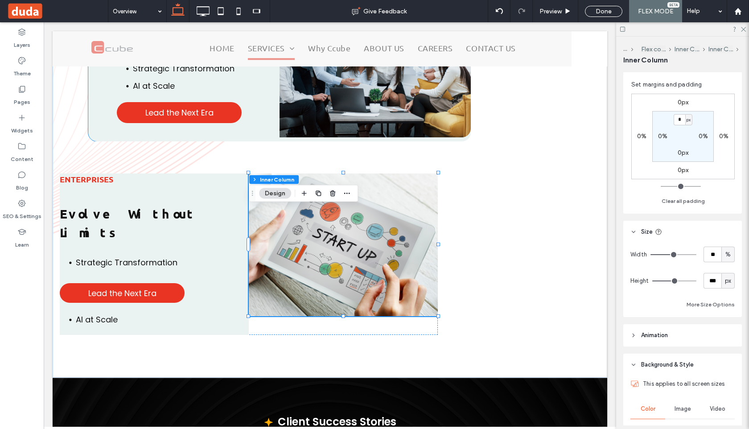
scroll to position [234, 0]
type input "**"
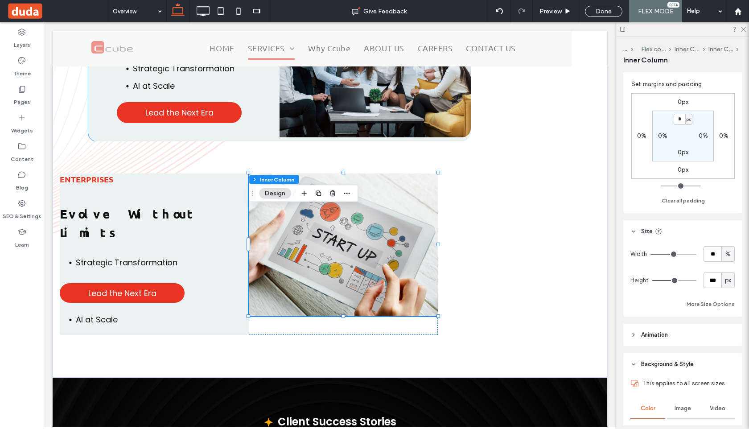
type input "**"
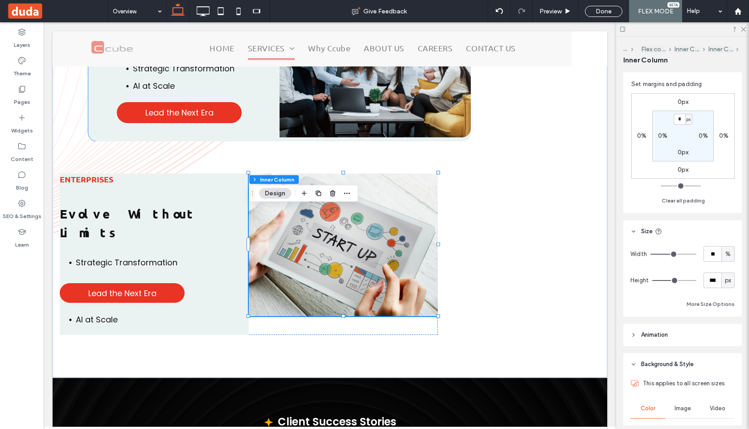
type input "**"
type input "***"
drag, startPoint x: 673, startPoint y: 256, endPoint x: 704, endPoint y: 256, distance: 30.8
type input "***"
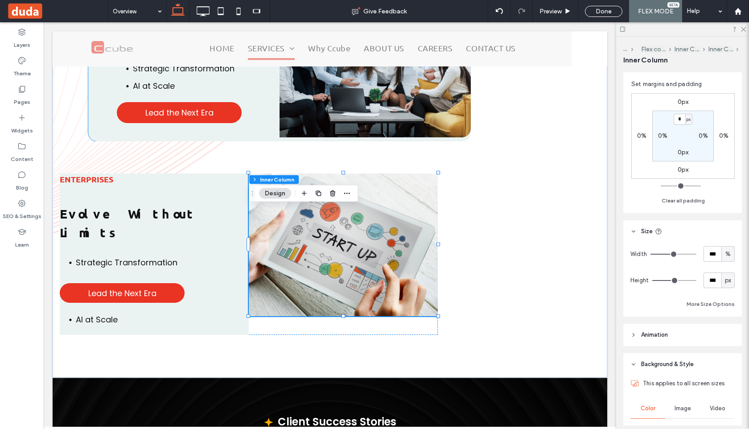
click at [696, 254] on input "range" at bounding box center [673, 254] width 46 height 1
click at [697, 301] on button "More Size Options" at bounding box center [710, 304] width 48 height 11
click at [706, 337] on input "**" at bounding box center [702, 337] width 18 height 16
type input "***"
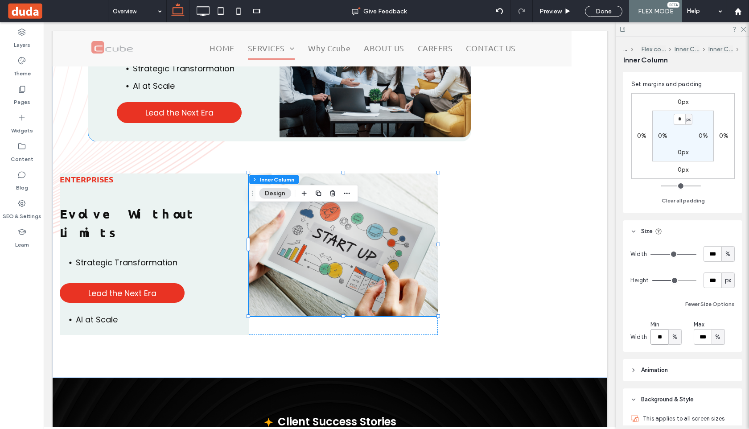
click at [662, 336] on input "**" at bounding box center [659, 337] width 18 height 16
type input "***"
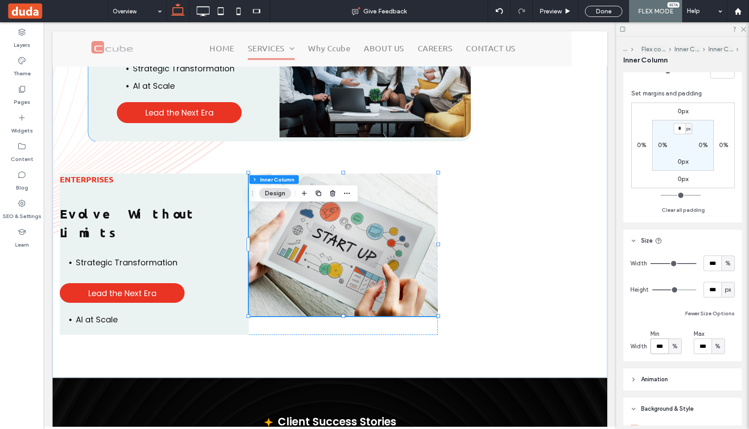
scroll to position [226, 0]
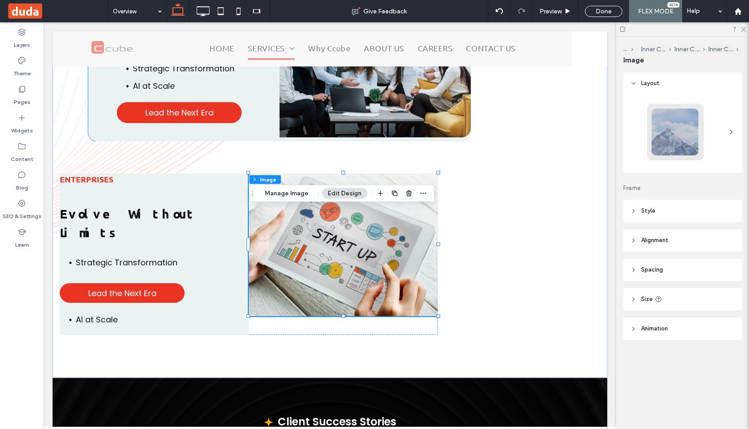
click at [637, 209] on header "Style" at bounding box center [682, 211] width 119 height 22
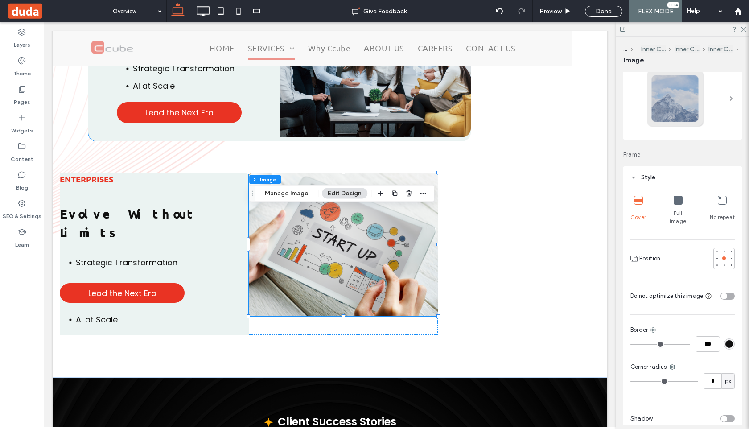
scroll to position [296, 0]
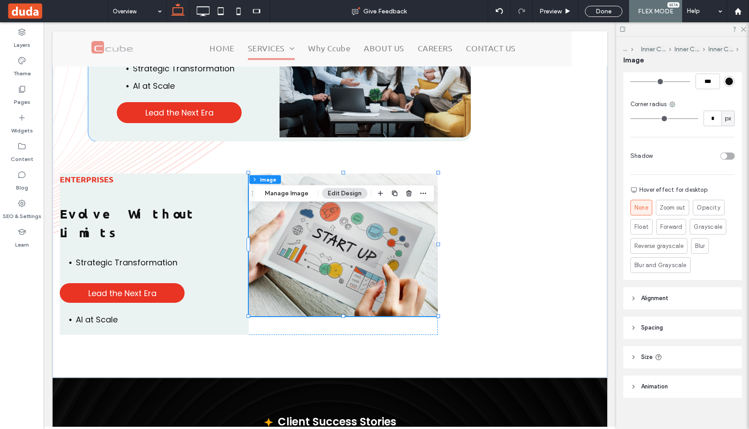
click at [642, 353] on span "Size" at bounding box center [647, 357] width 12 height 9
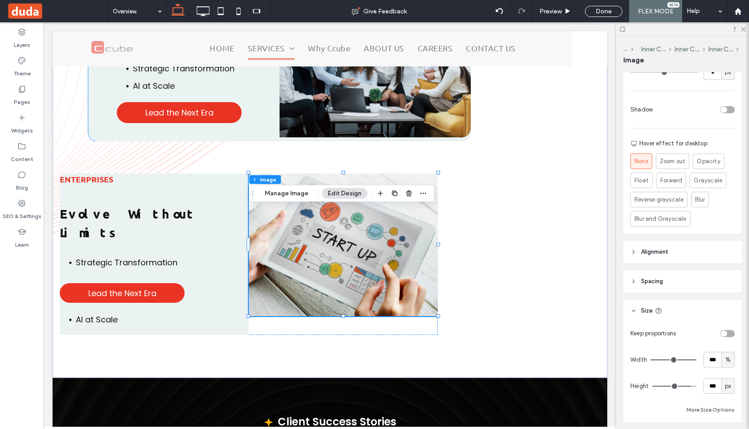
scroll to position [396, 0]
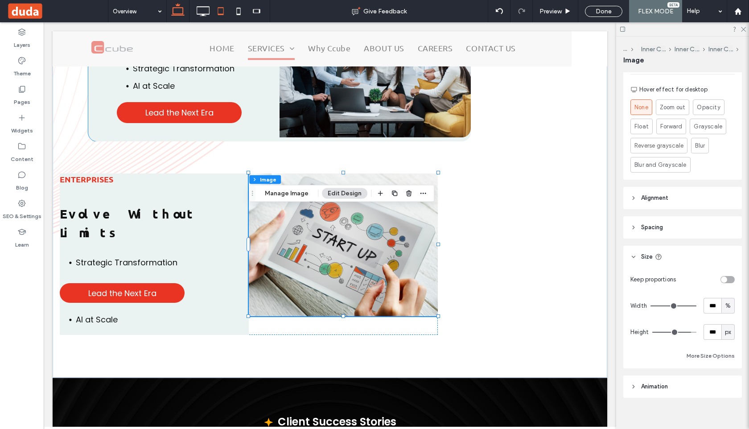
click at [221, 8] on use at bounding box center [220, 11] width 6 height 8
